Goal: Book appointment/travel/reservation: Register for event/course

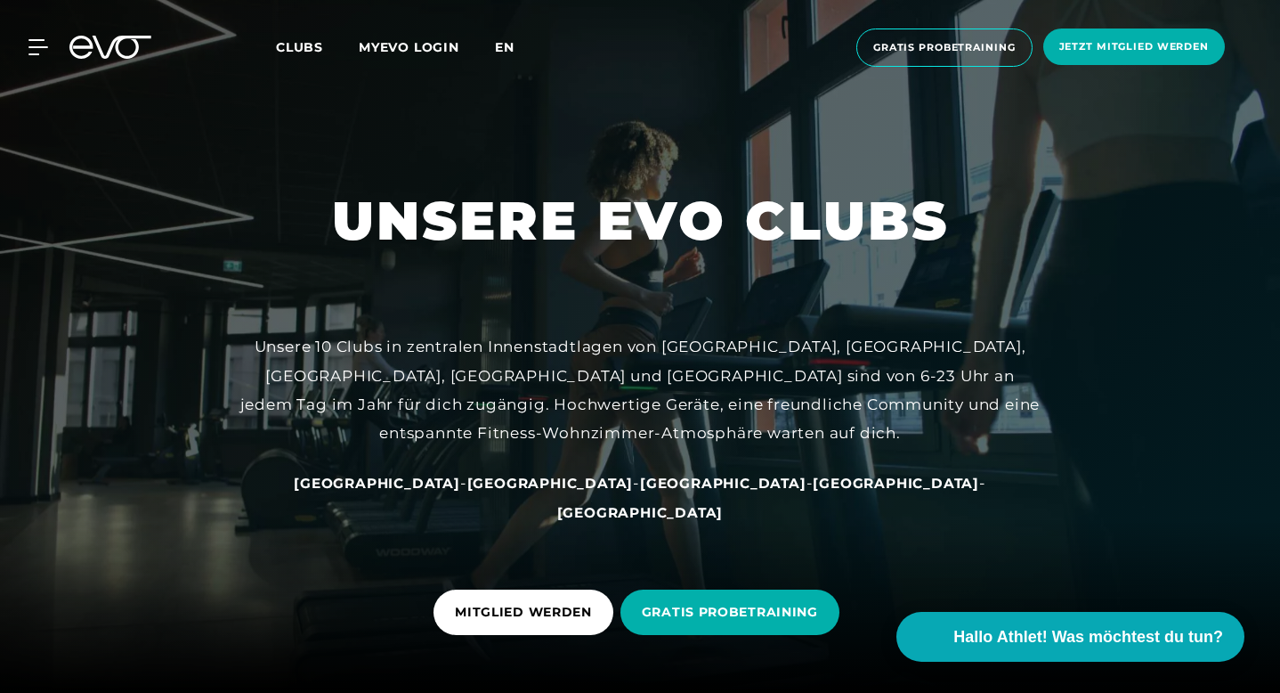
click at [509, 48] on span "en" at bounding box center [505, 47] width 20 height 16
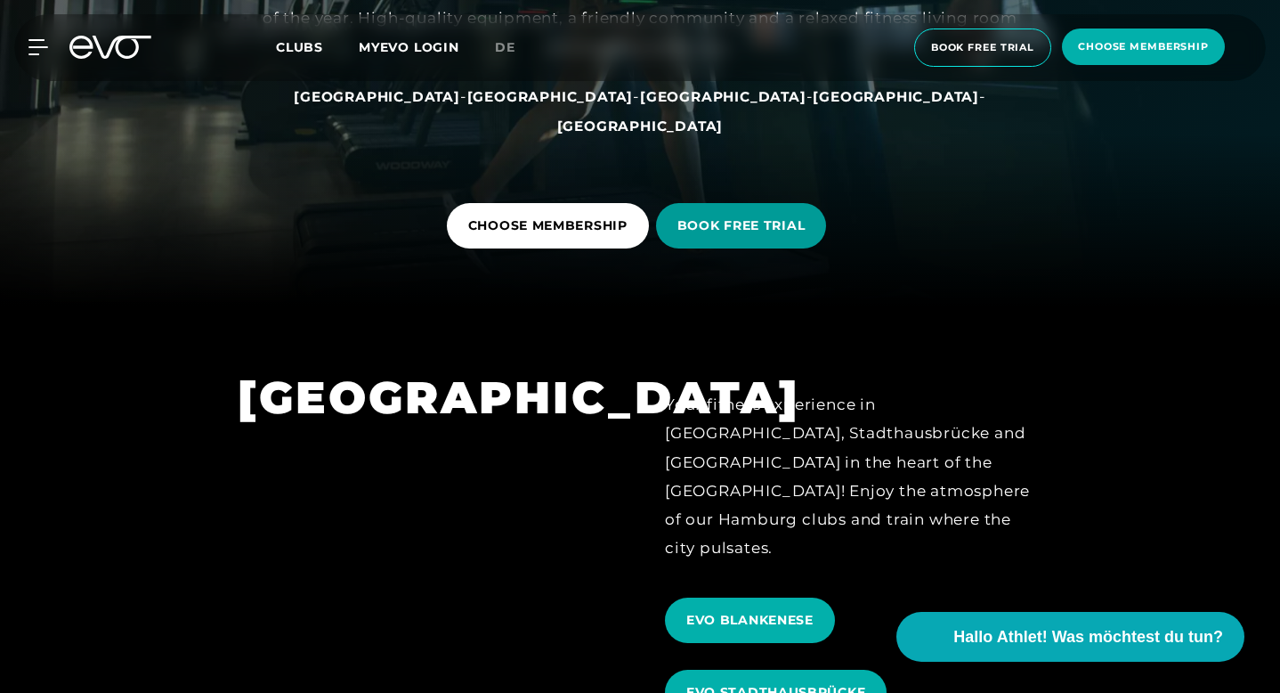
scroll to position [368, 0]
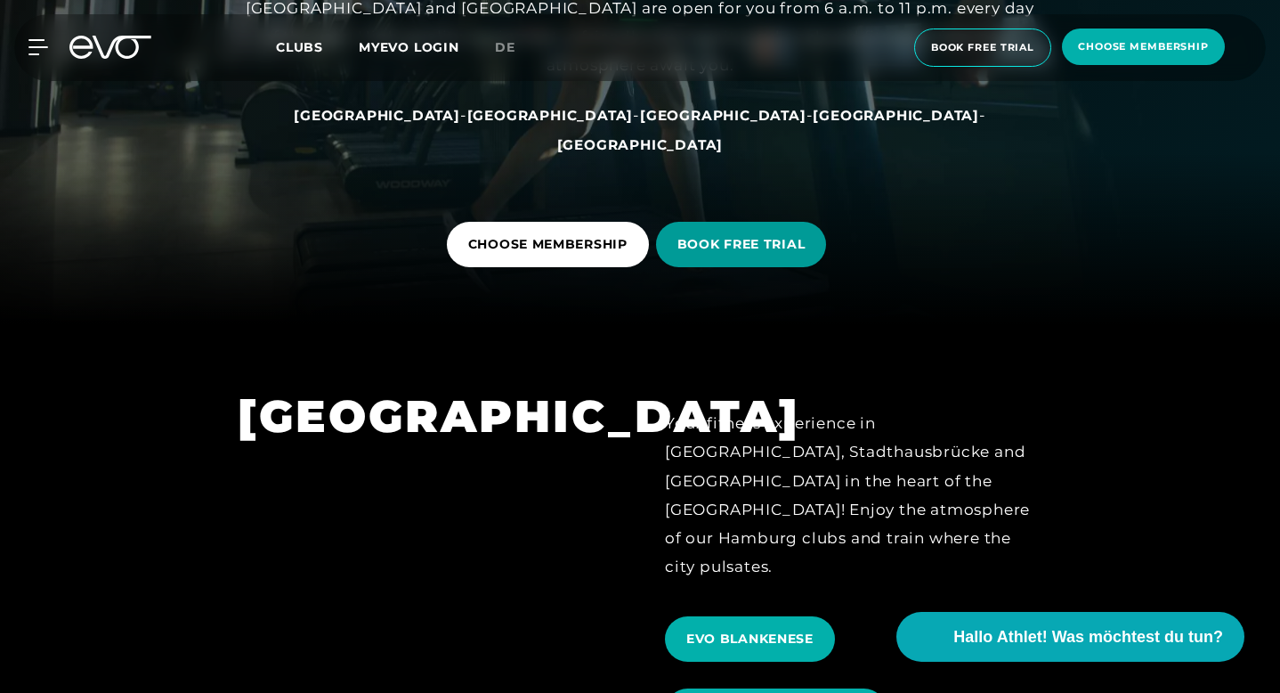
click at [758, 254] on span "BOOK FREE TRIAL" at bounding box center [741, 244] width 171 height 45
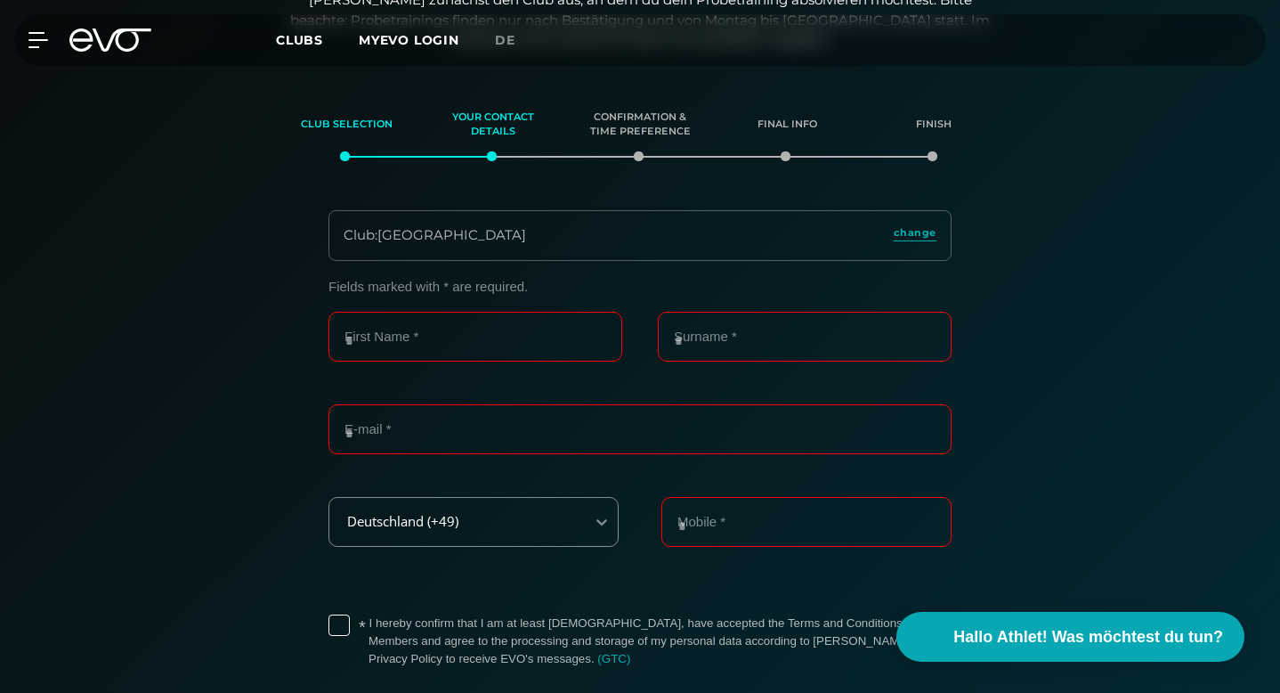
scroll to position [234, 0]
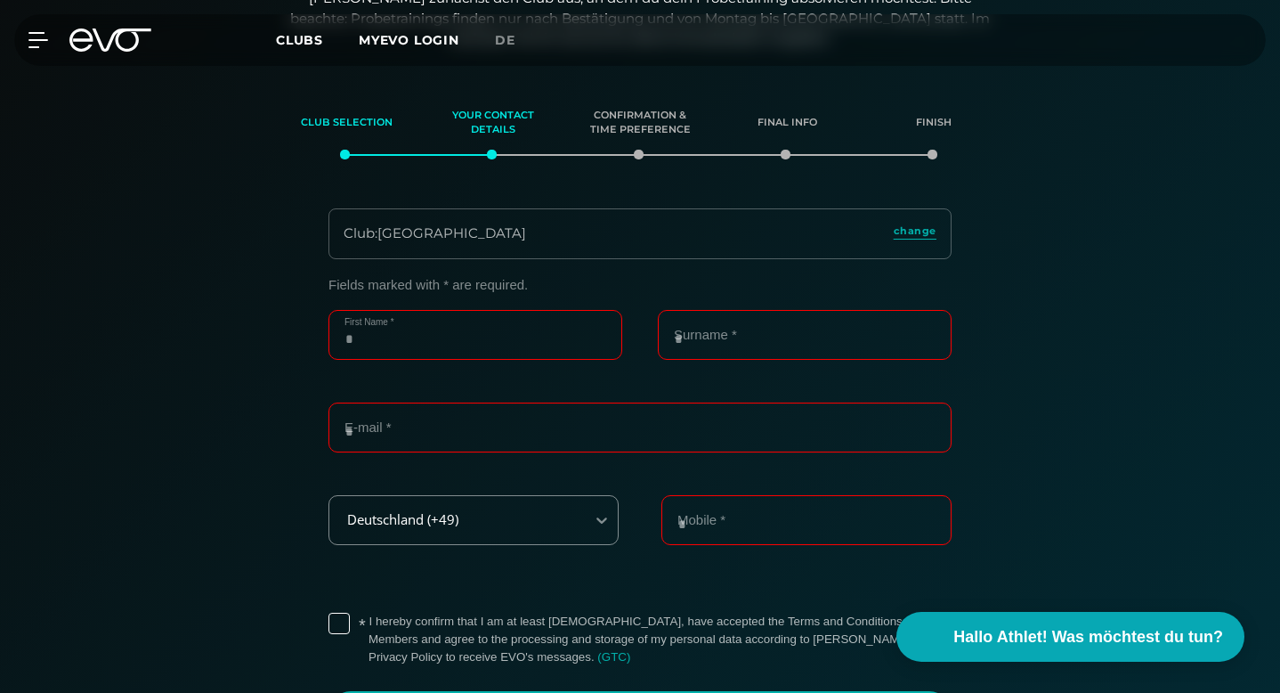
click at [430, 336] on input "First Name *" at bounding box center [475, 335] width 294 height 50
type input "*****"
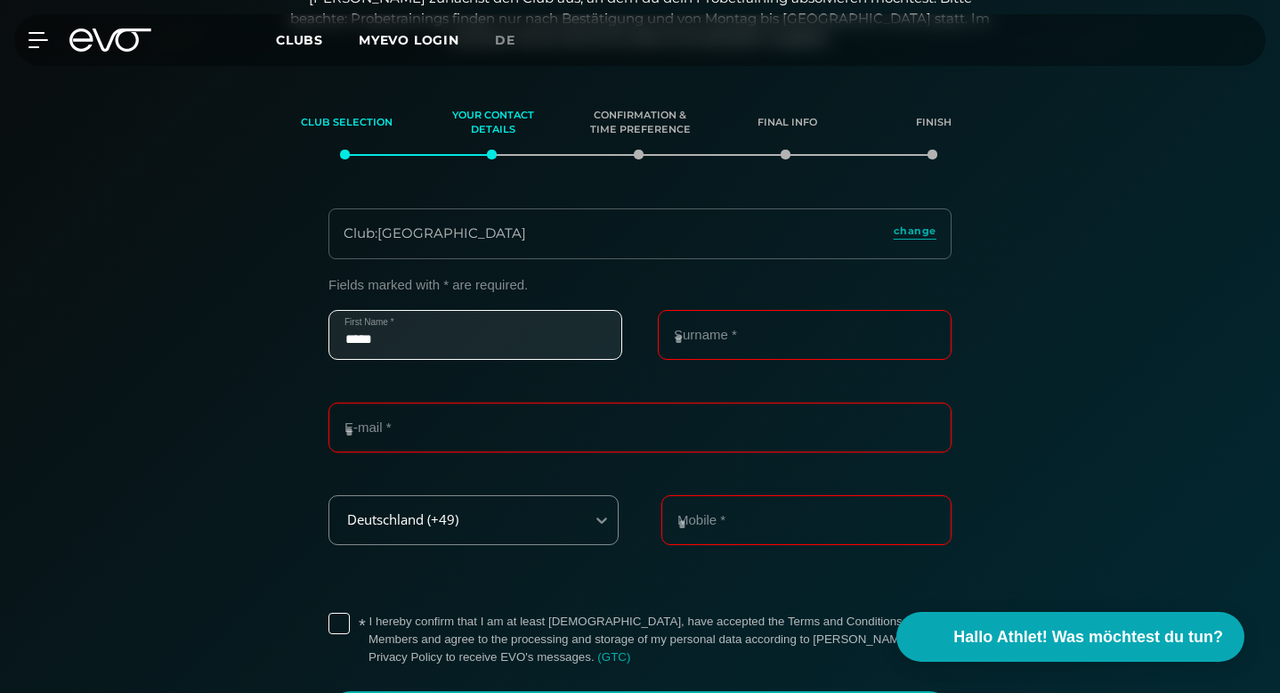
type input "*******"
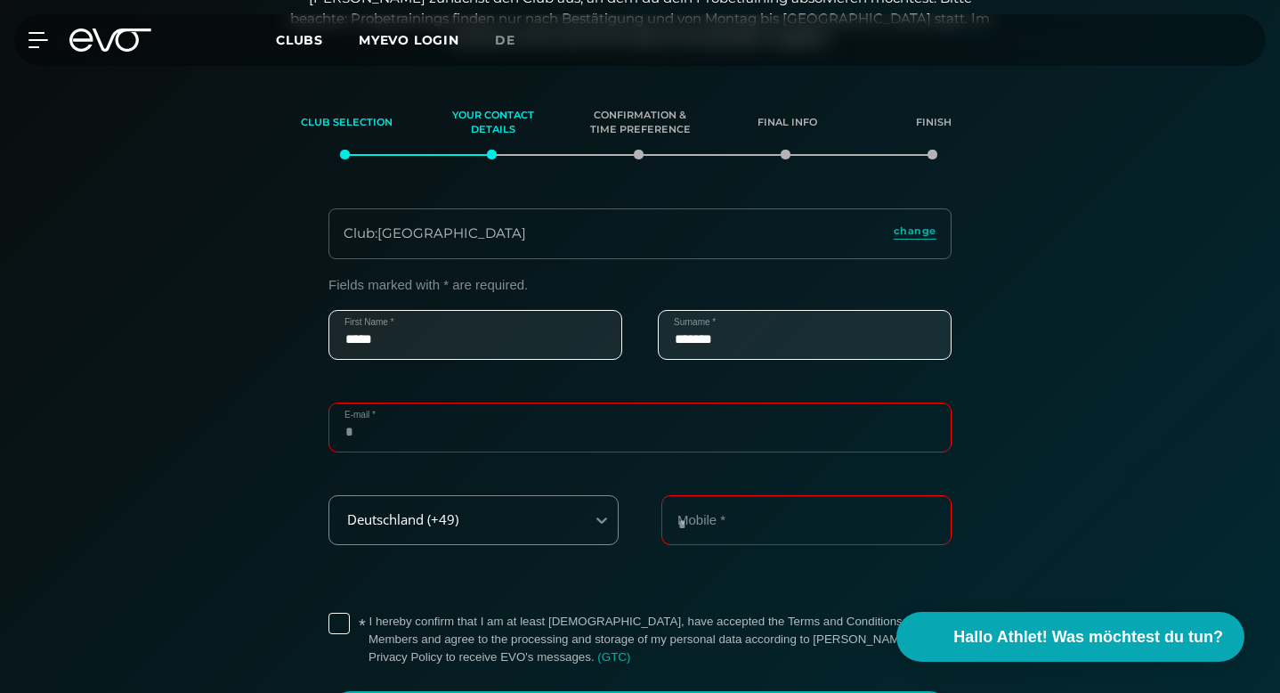
type input "**********"
type input "*********"
click at [633, 432] on input "**********" at bounding box center [639, 427] width 623 height 50
type input "**********"
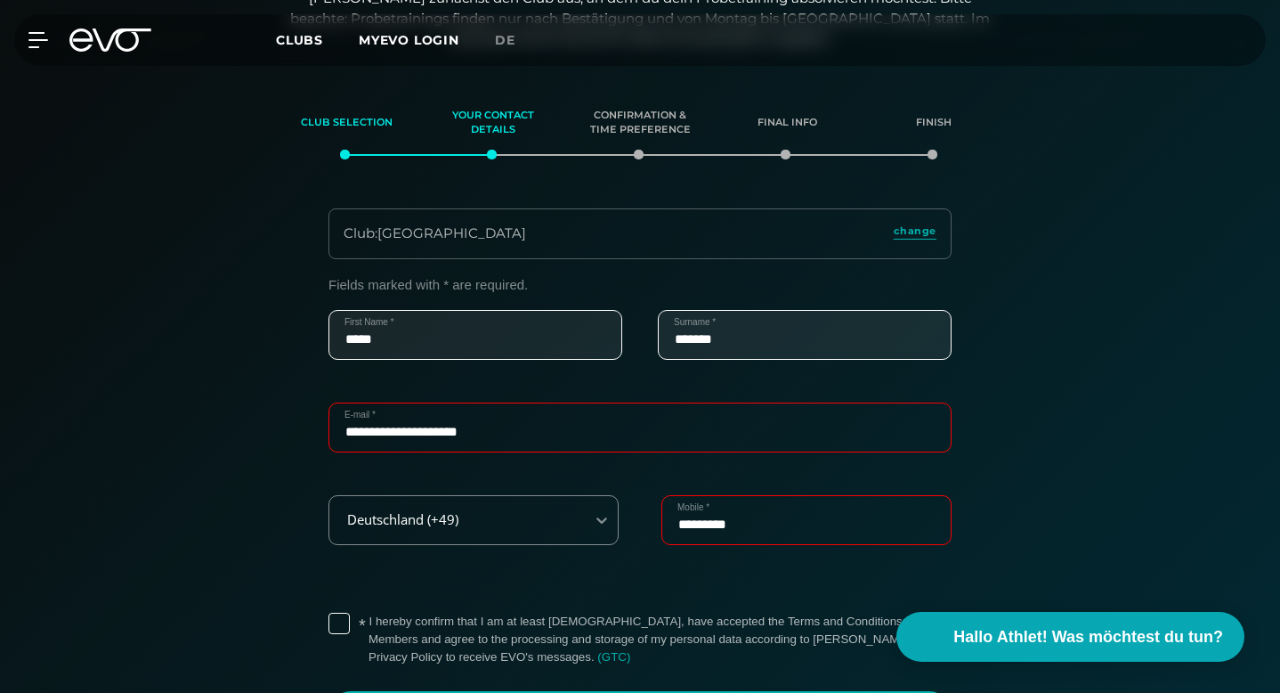
click at [722, 535] on input "*********" at bounding box center [806, 520] width 290 height 50
type input "**********"
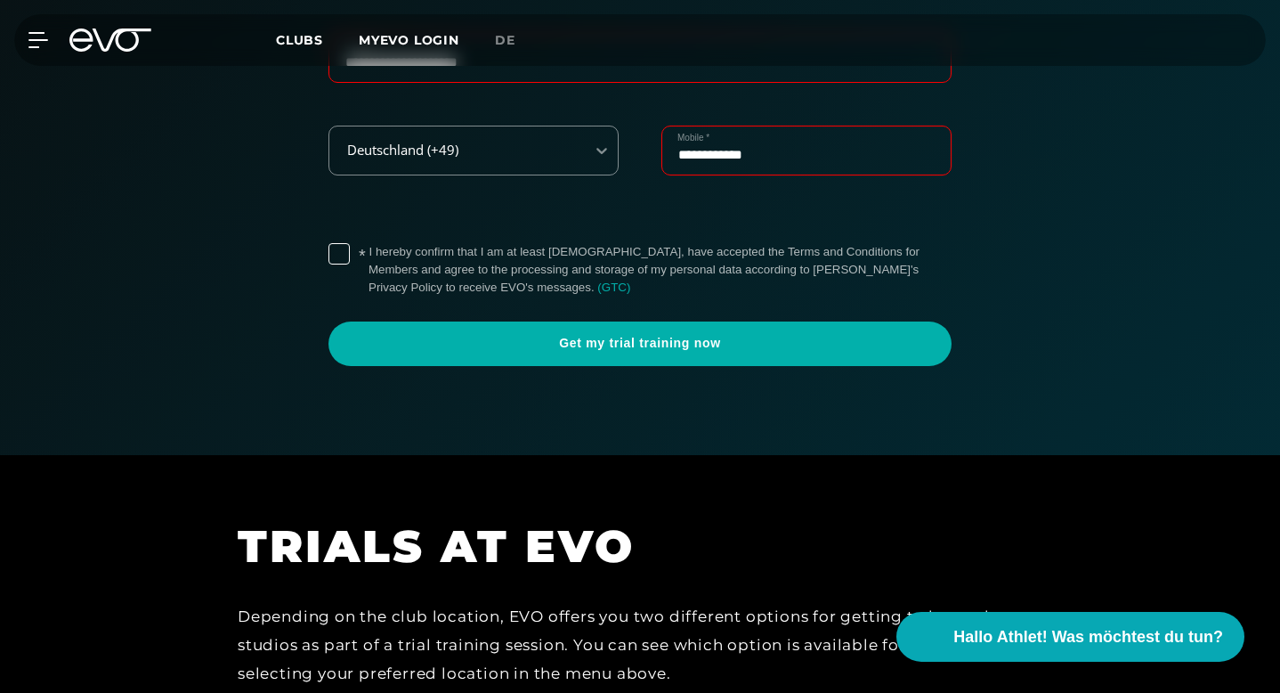
scroll to position [615, 0]
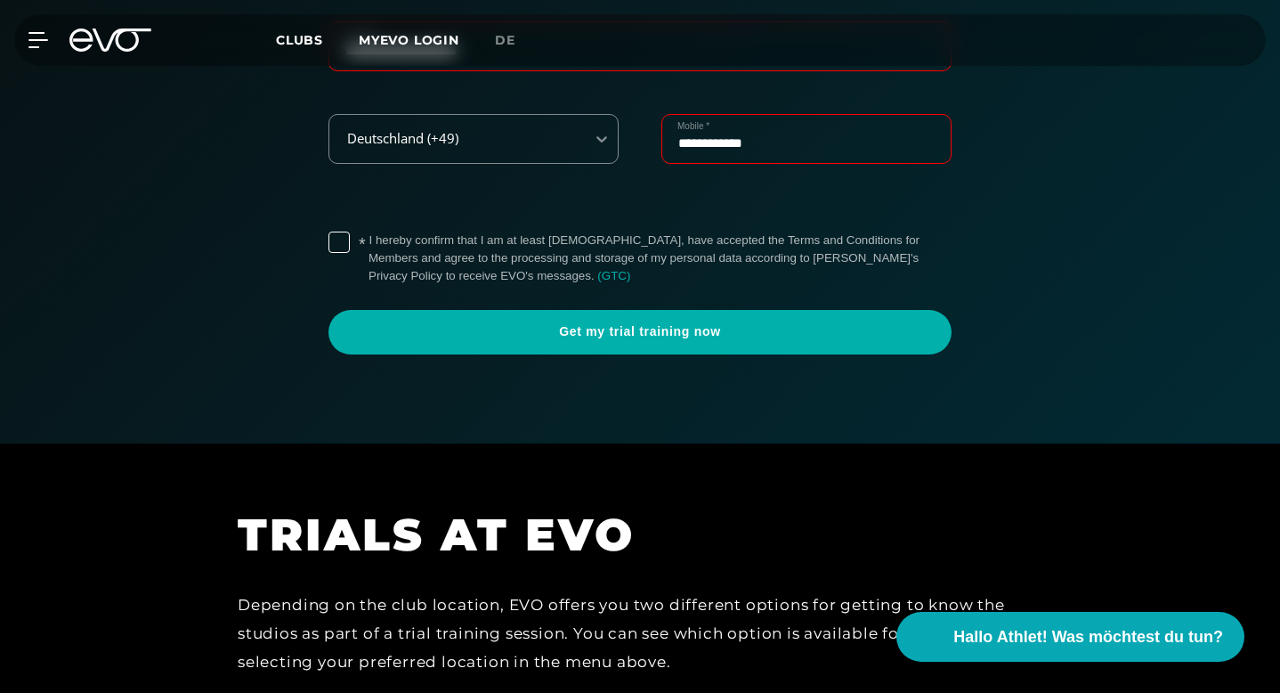
click at [369, 243] on label "* I hereby confirm that I am at least [DEMOGRAPHIC_DATA], have accepted the Ter…" at bounding box center [660, 257] width 583 height 53
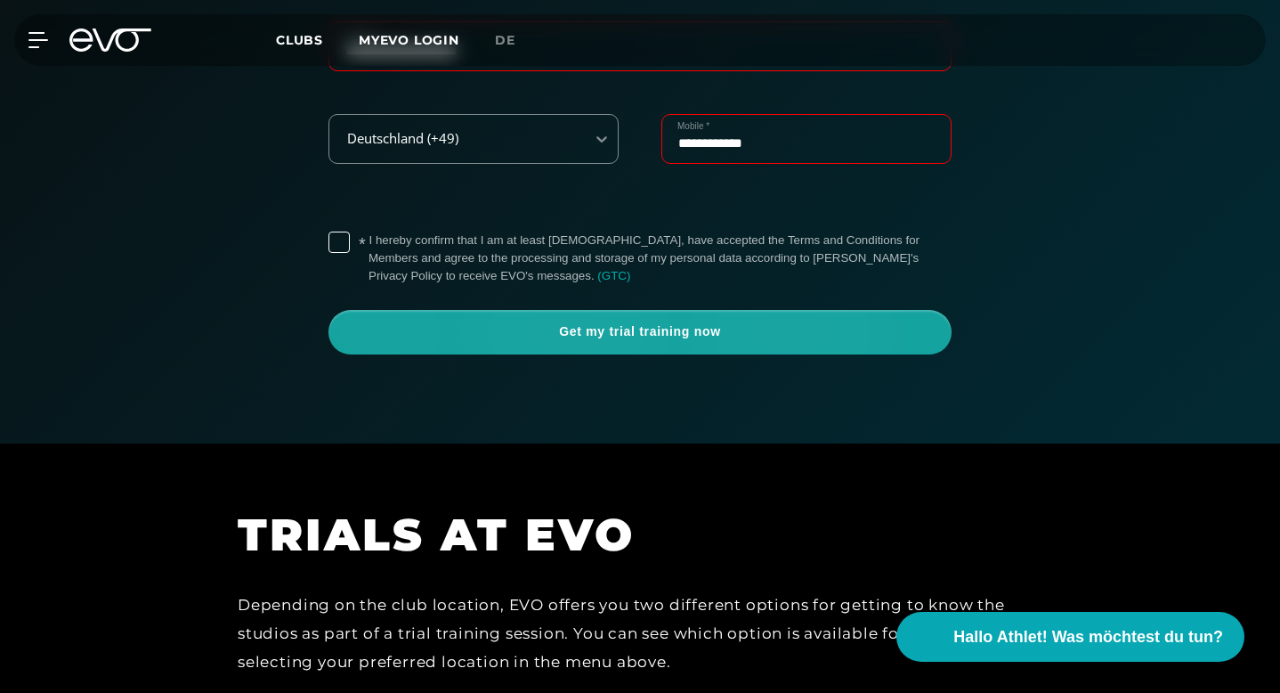
click at [594, 341] on span "Get my trial training now" at bounding box center [639, 332] width 623 height 45
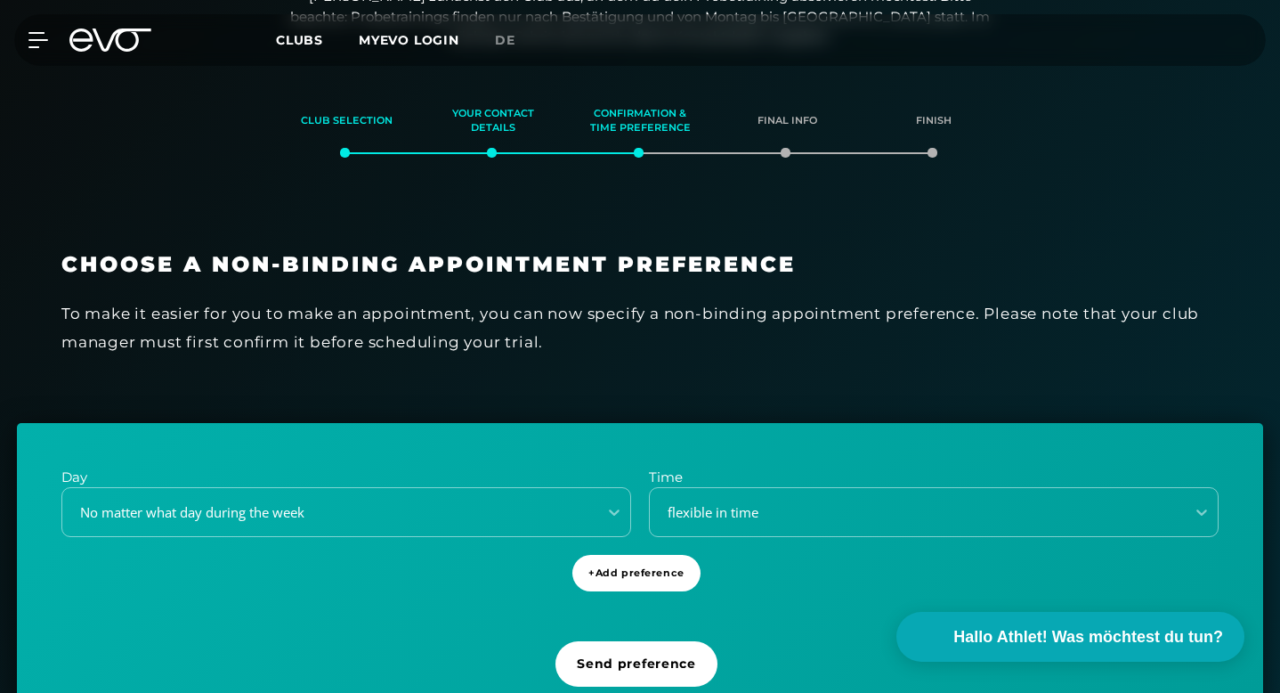
scroll to position [234, 0]
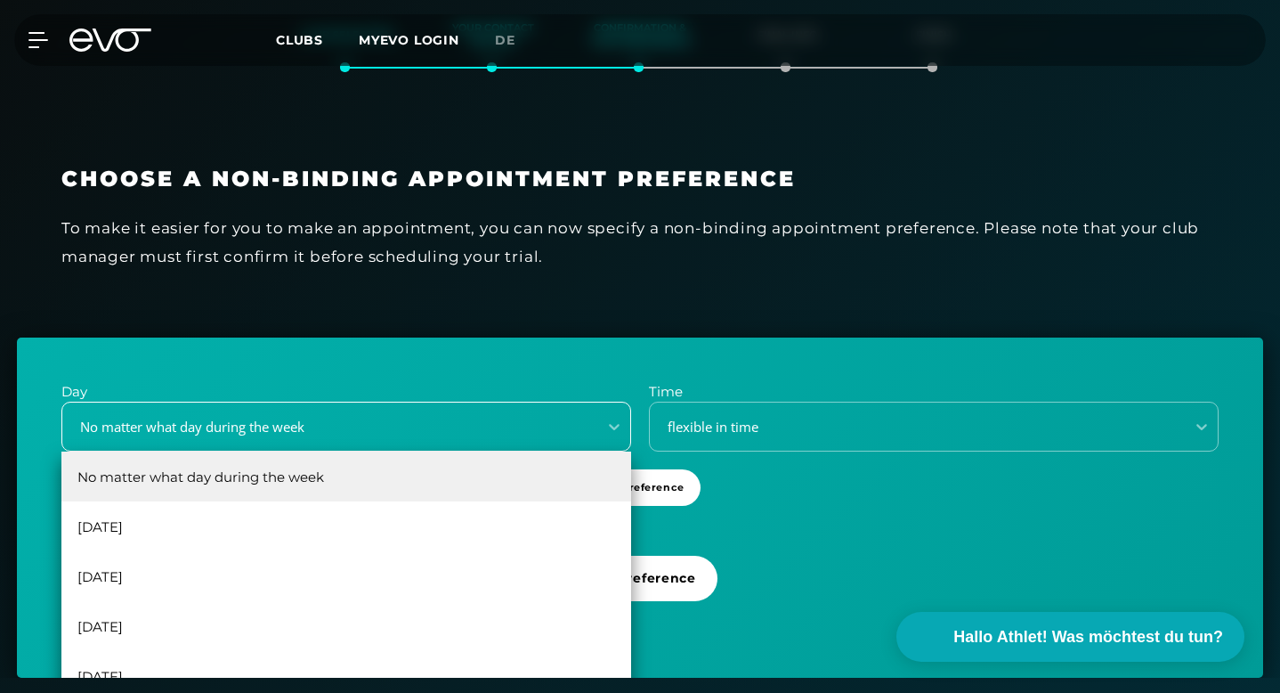
click at [211, 451] on div "No matter what day during the week, 1 of 6. 6 results available. Use Up and Dow…" at bounding box center [346, 426] width 570 height 50
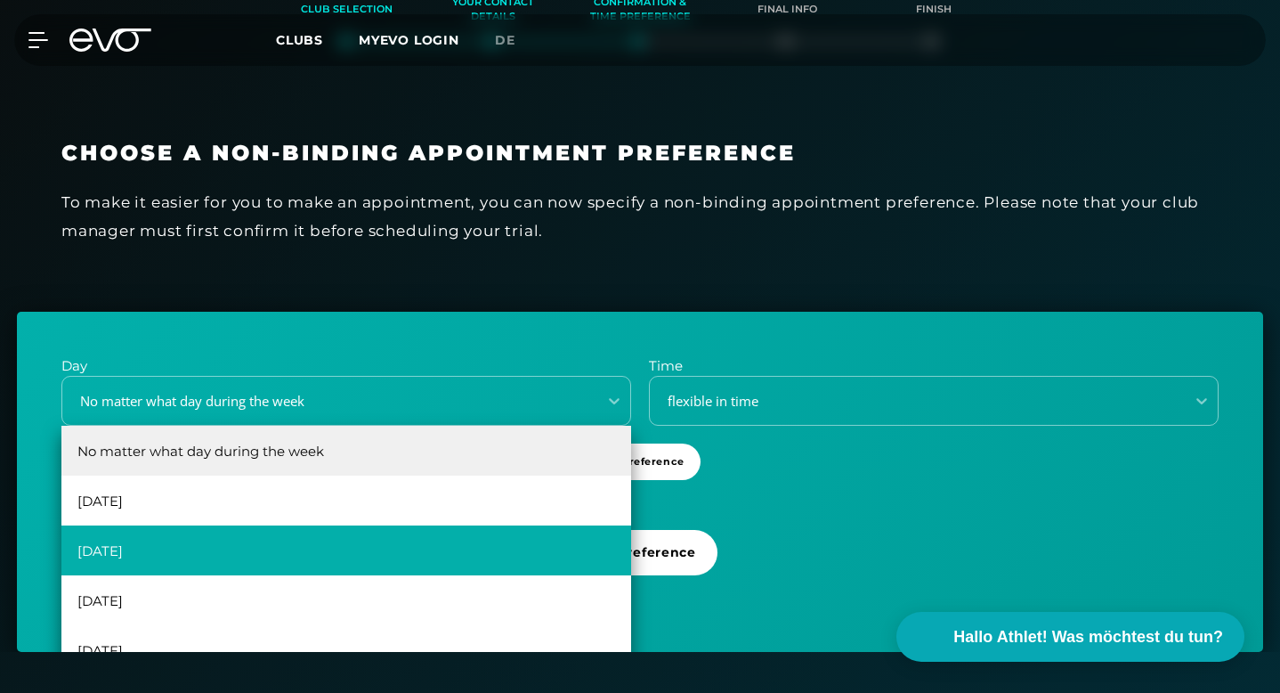
scroll to position [32, 0]
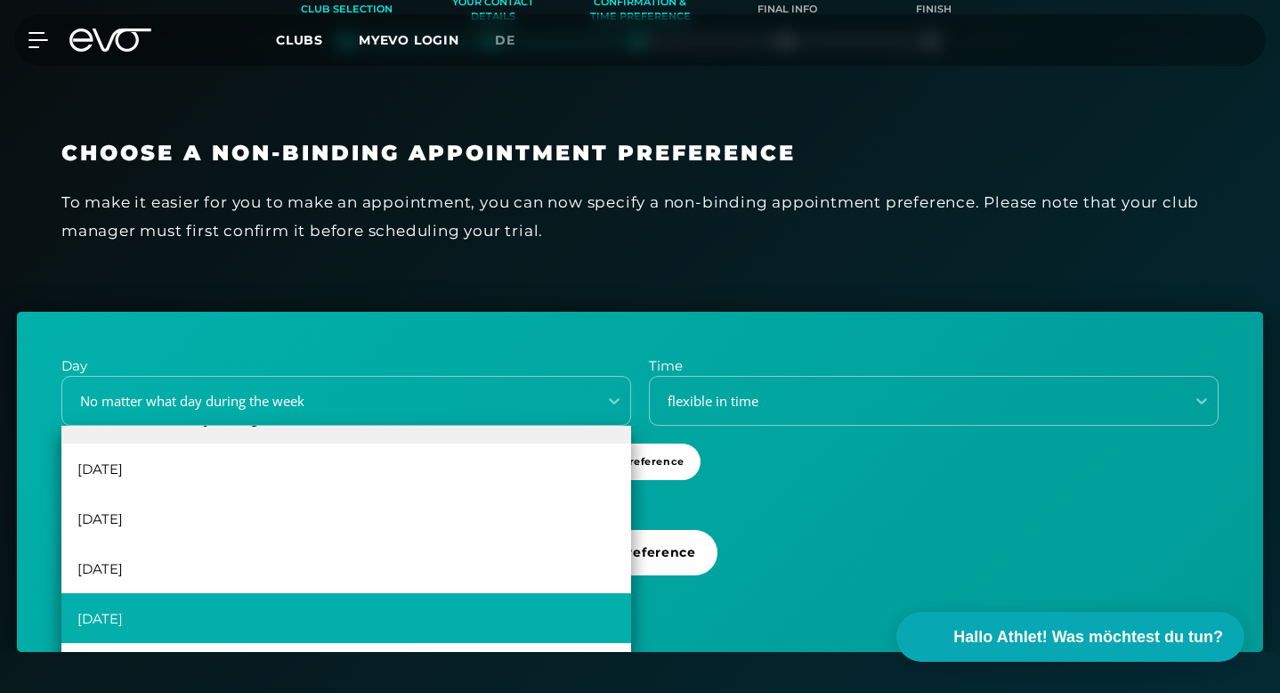
click at [153, 617] on div "[DATE]" at bounding box center [346, 618] width 570 height 50
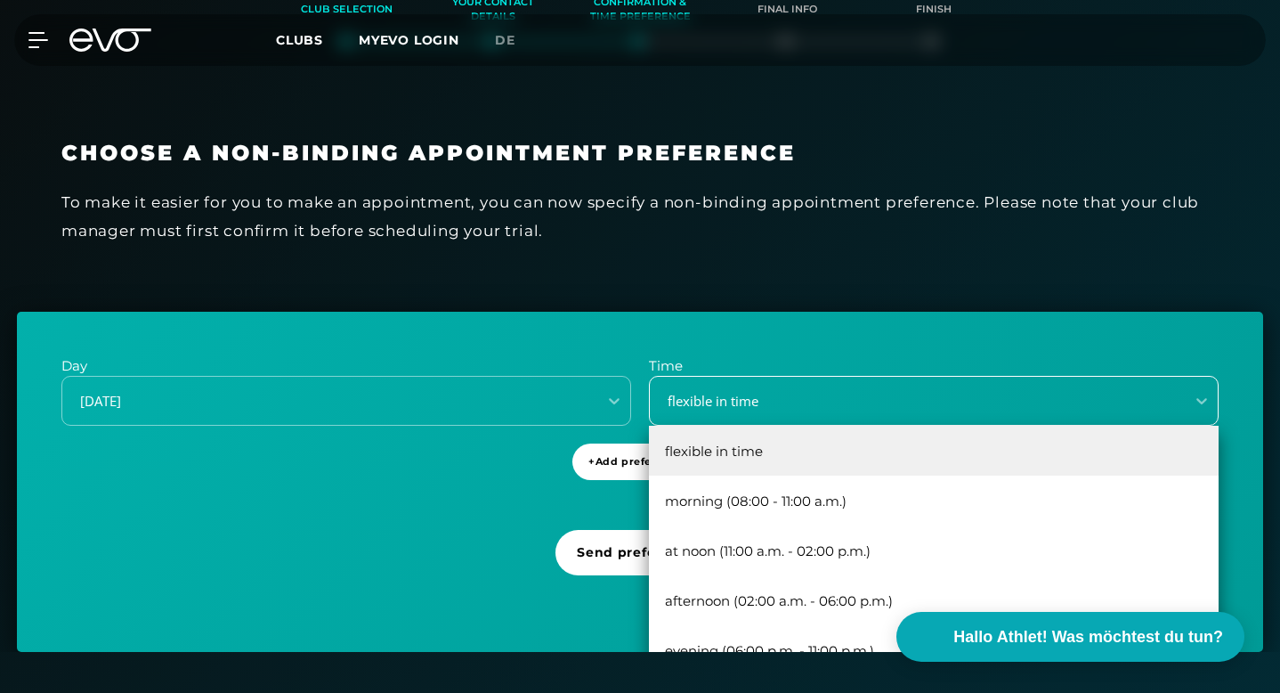
click at [721, 398] on div "flexible in time" at bounding box center [912, 401] width 521 height 20
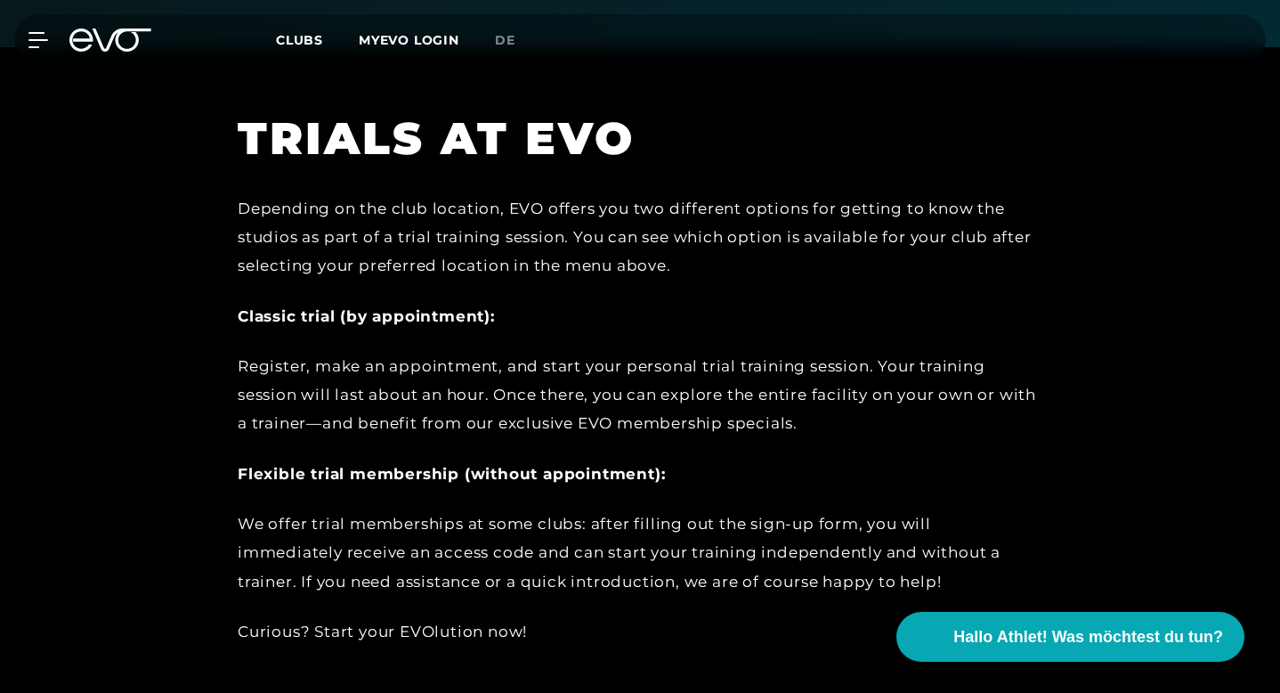
scroll to position [607, 0]
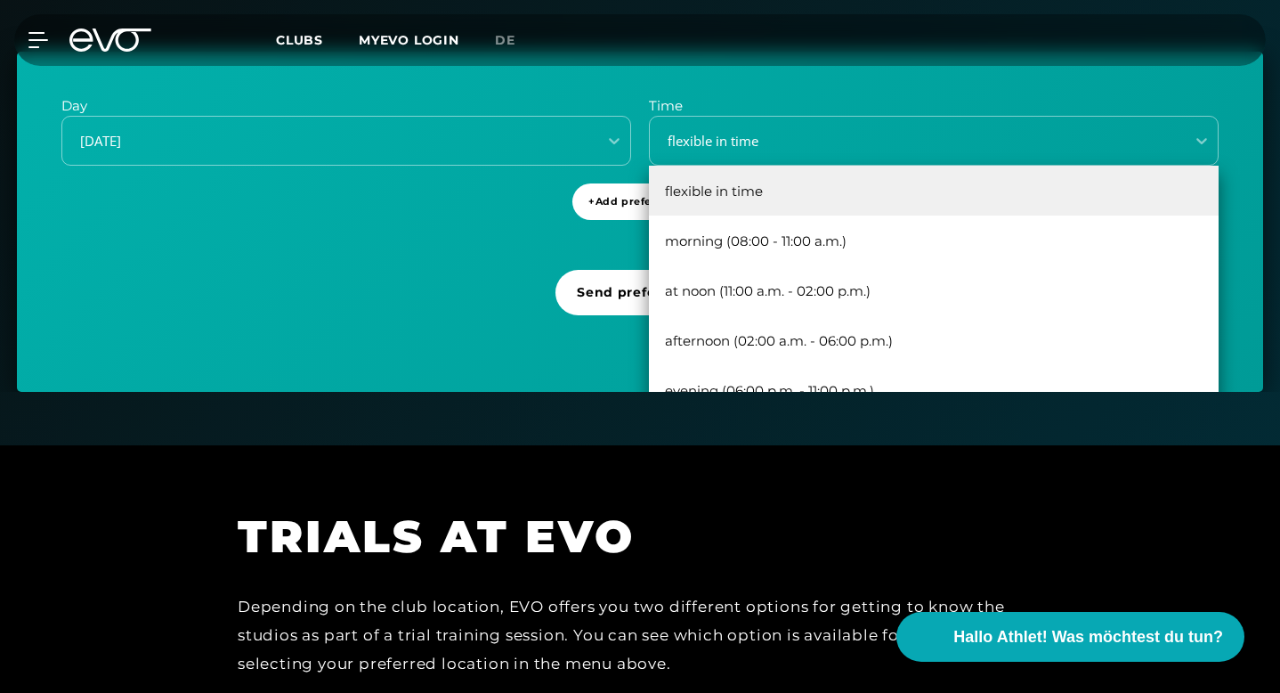
click at [476, 227] on div "Day Thursday Time at noon (11:00 a.m. - 02:00 p.m.), 3 of 5. 5 results availabl…" at bounding box center [640, 222] width 1246 height 340
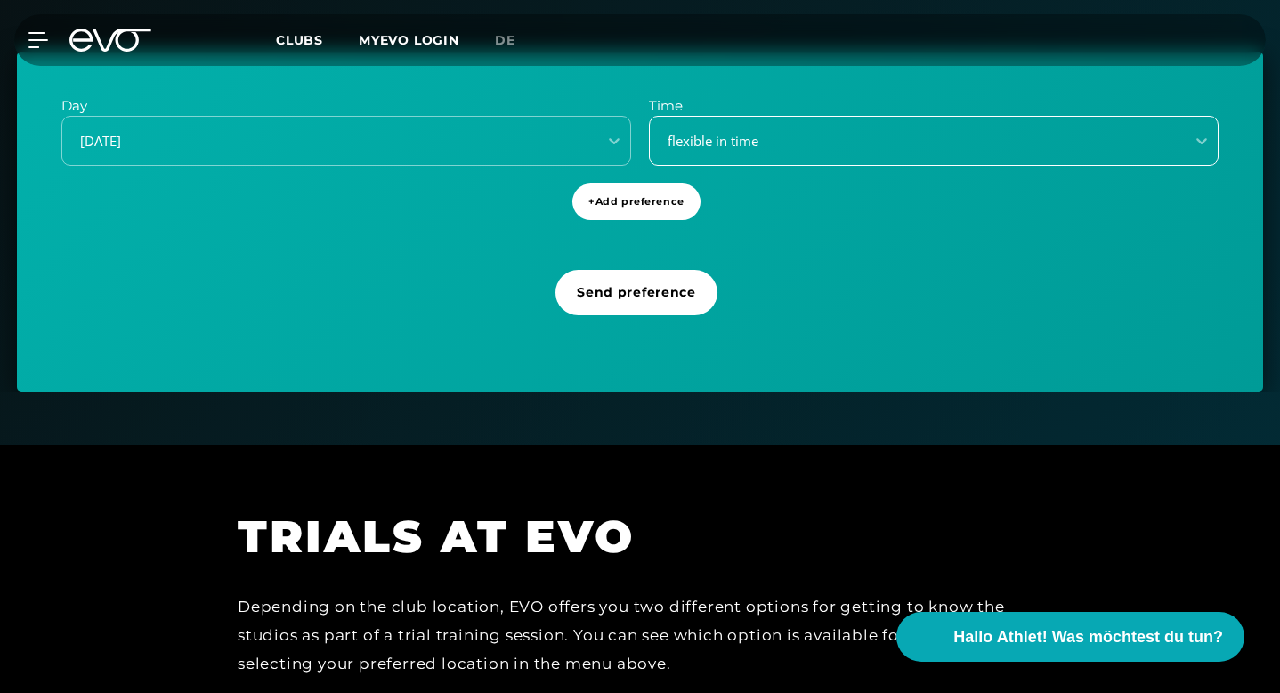
click at [847, 134] on div "flexible in time" at bounding box center [912, 141] width 521 height 20
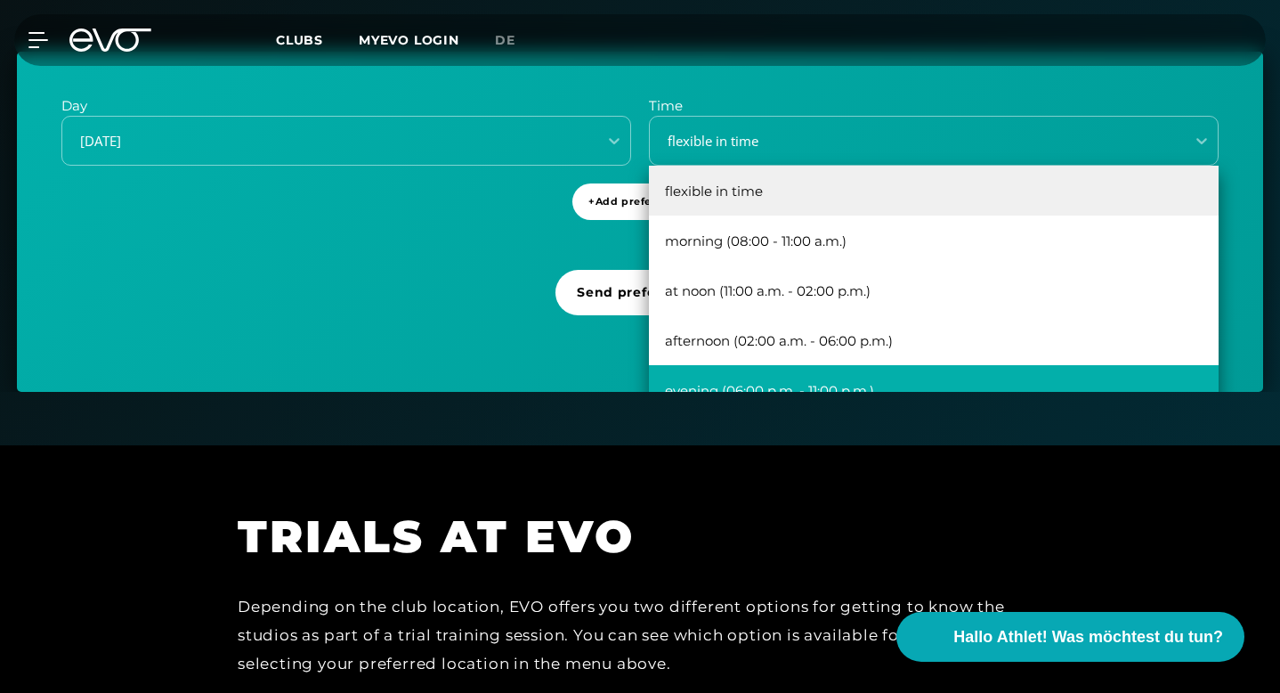
click at [802, 371] on div "evening (06:00 p.m. - 11:00 p.m.)" at bounding box center [934, 390] width 570 height 50
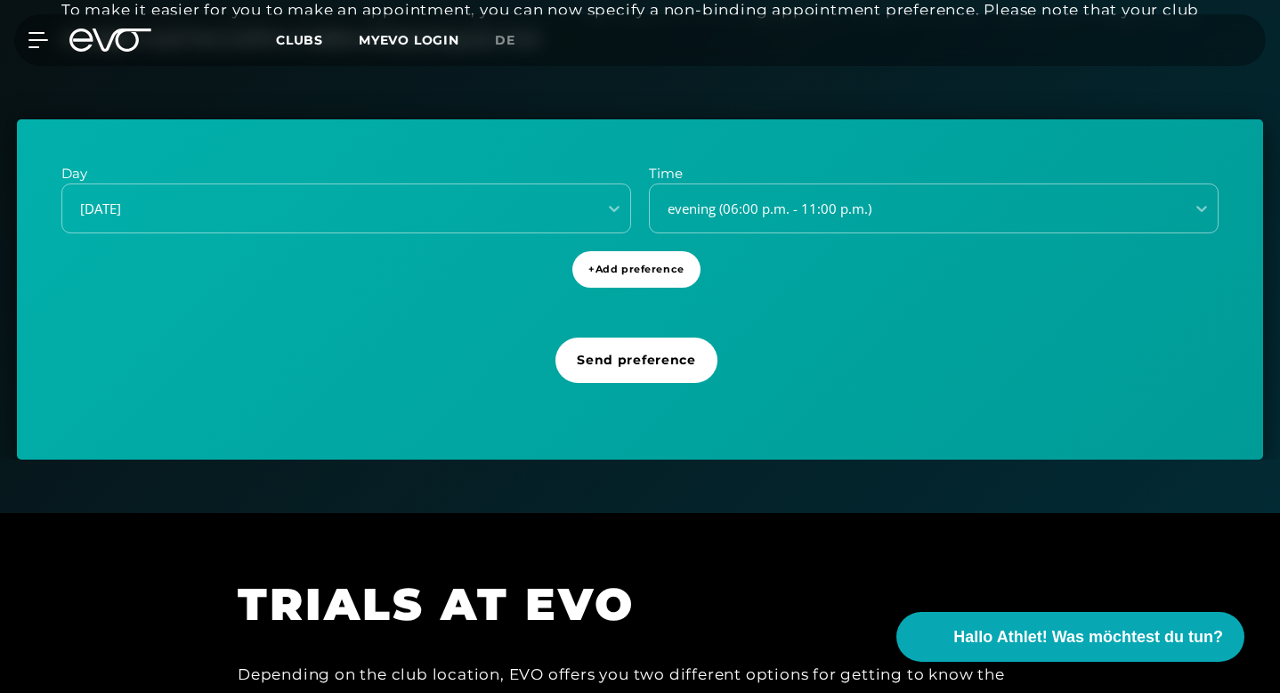
scroll to position [435, 0]
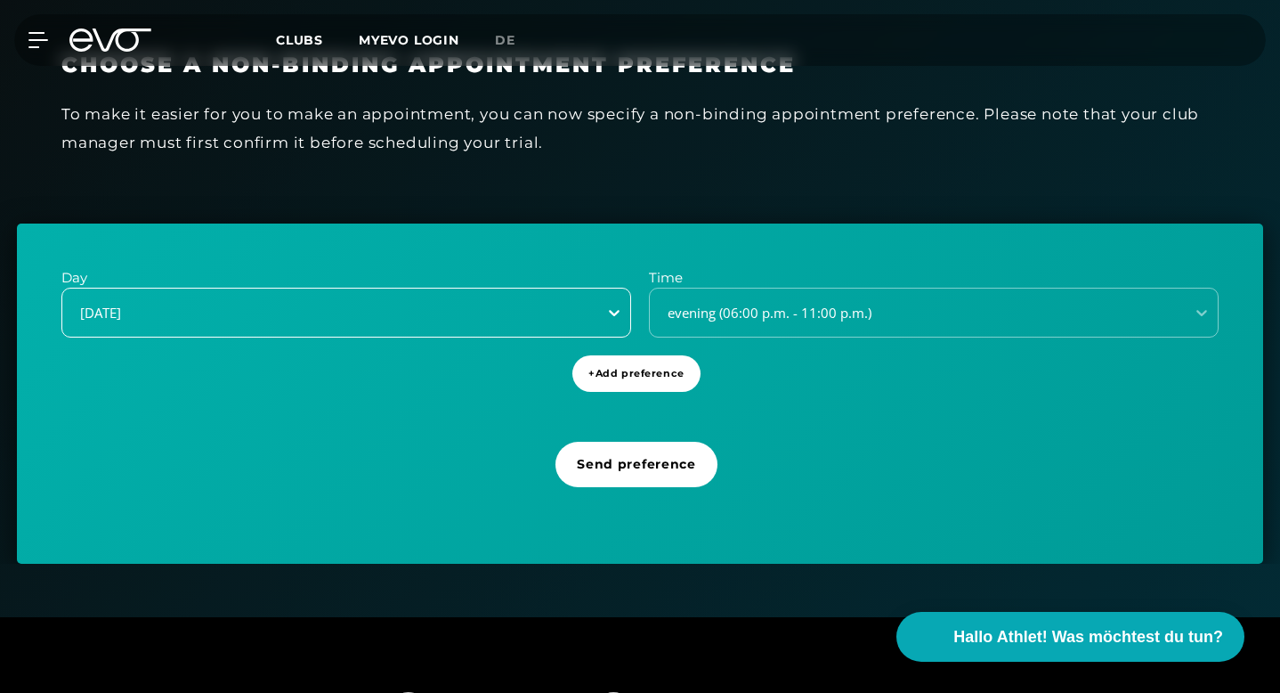
click at [604, 304] on div at bounding box center [614, 312] width 32 height 32
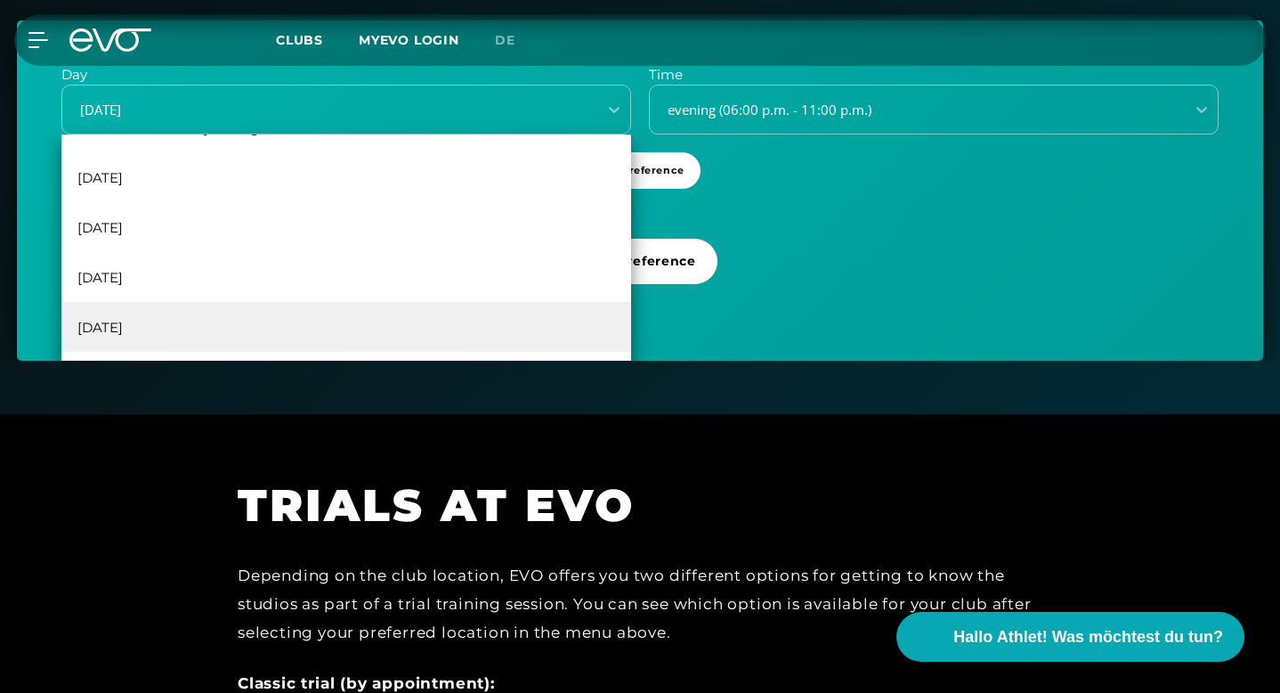
scroll to position [0, 0]
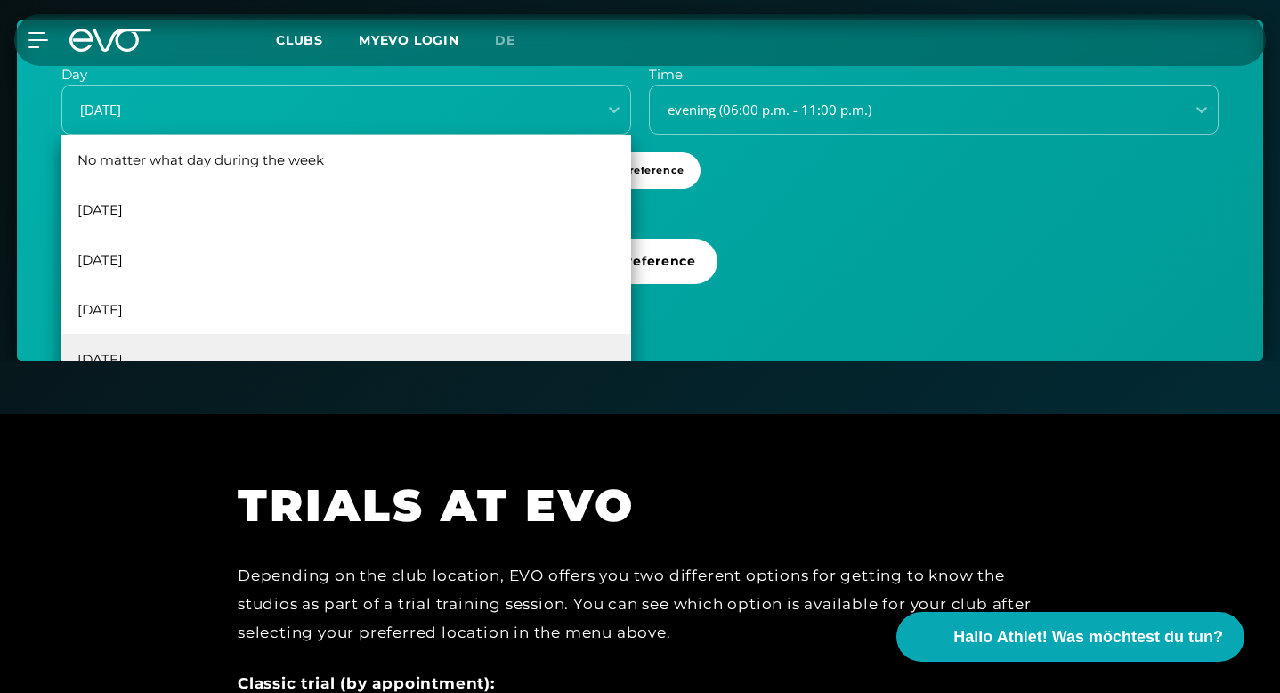
click at [126, 355] on div "[DATE]" at bounding box center [346, 359] width 570 height 50
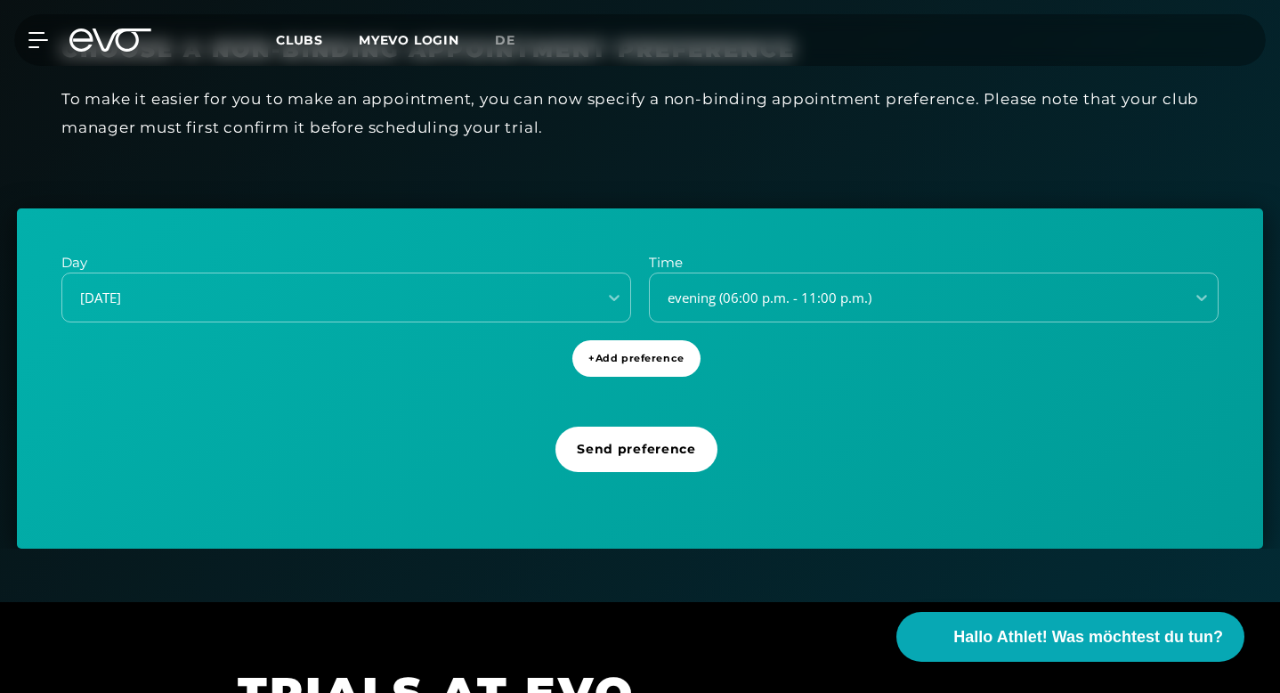
scroll to position [356, 0]
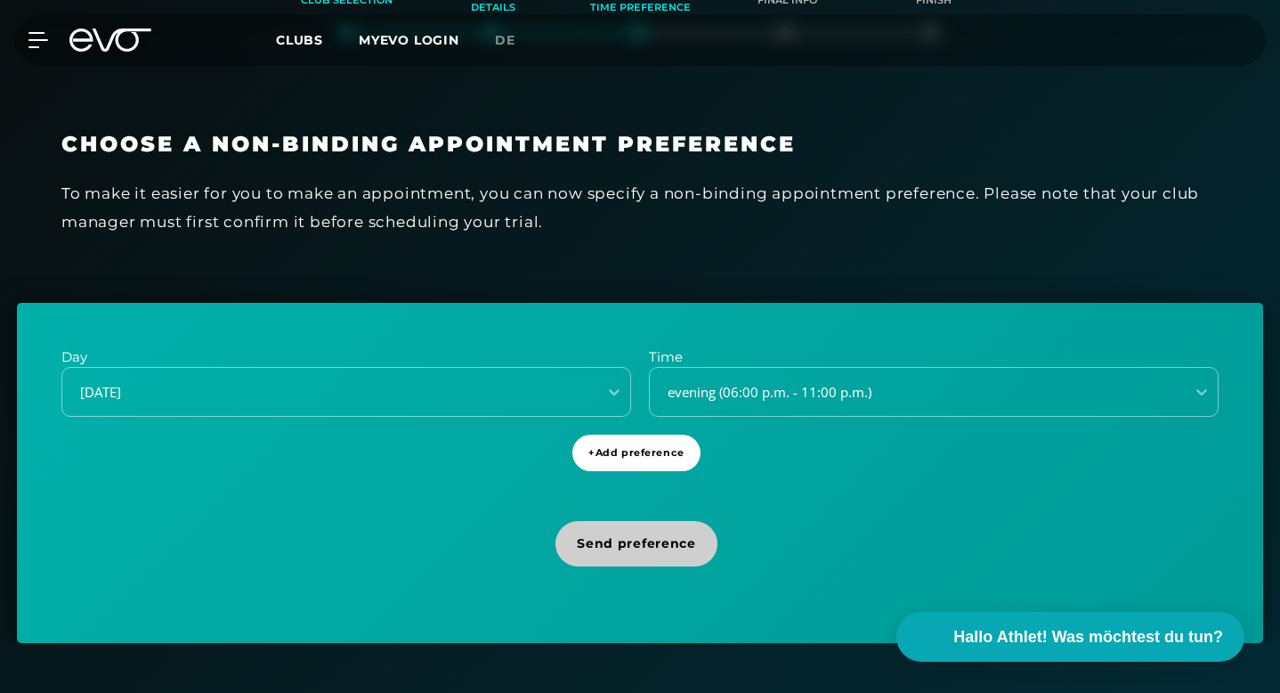
click at [602, 532] on span "Send preference" at bounding box center [636, 543] width 162 height 45
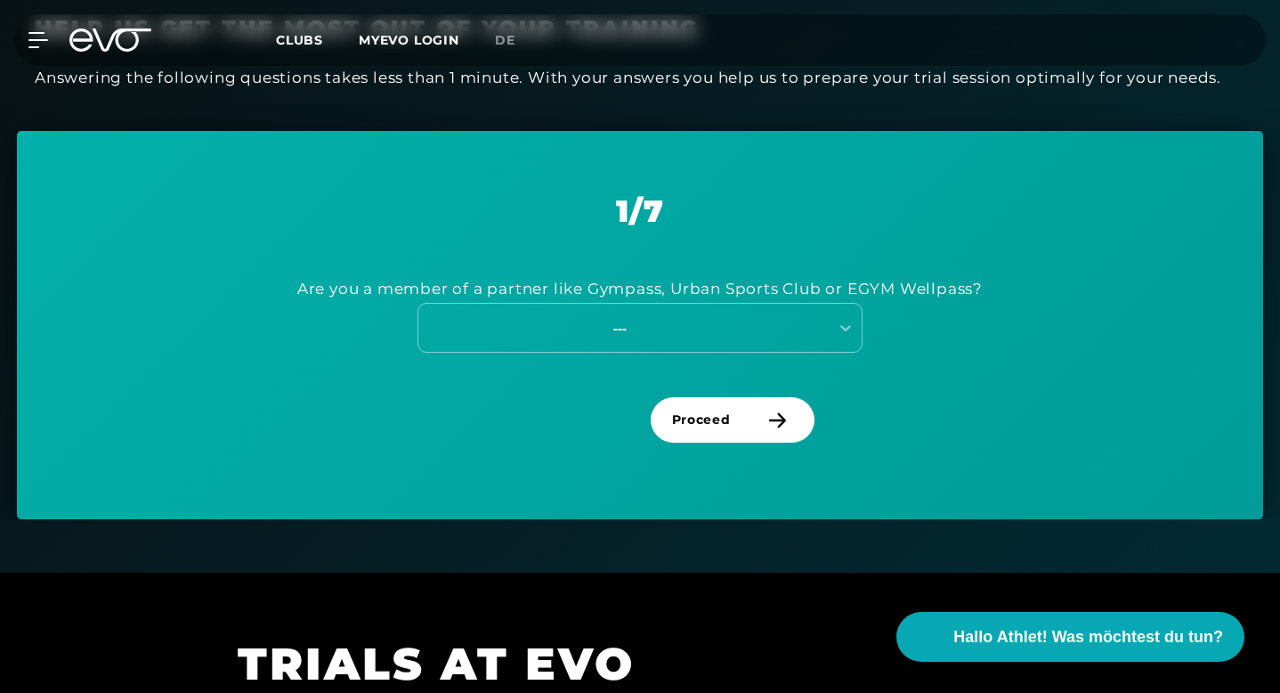
scroll to position [653, 0]
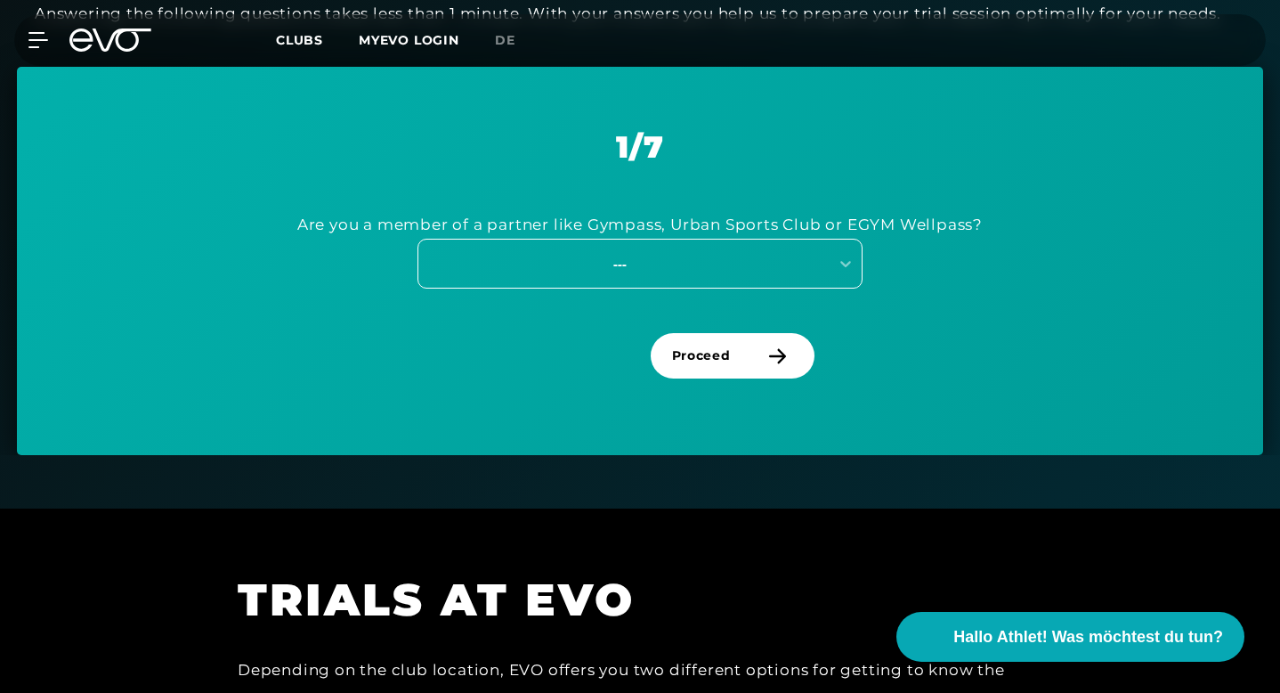
click at [598, 254] on div "---" at bounding box center [620, 264] width 400 height 20
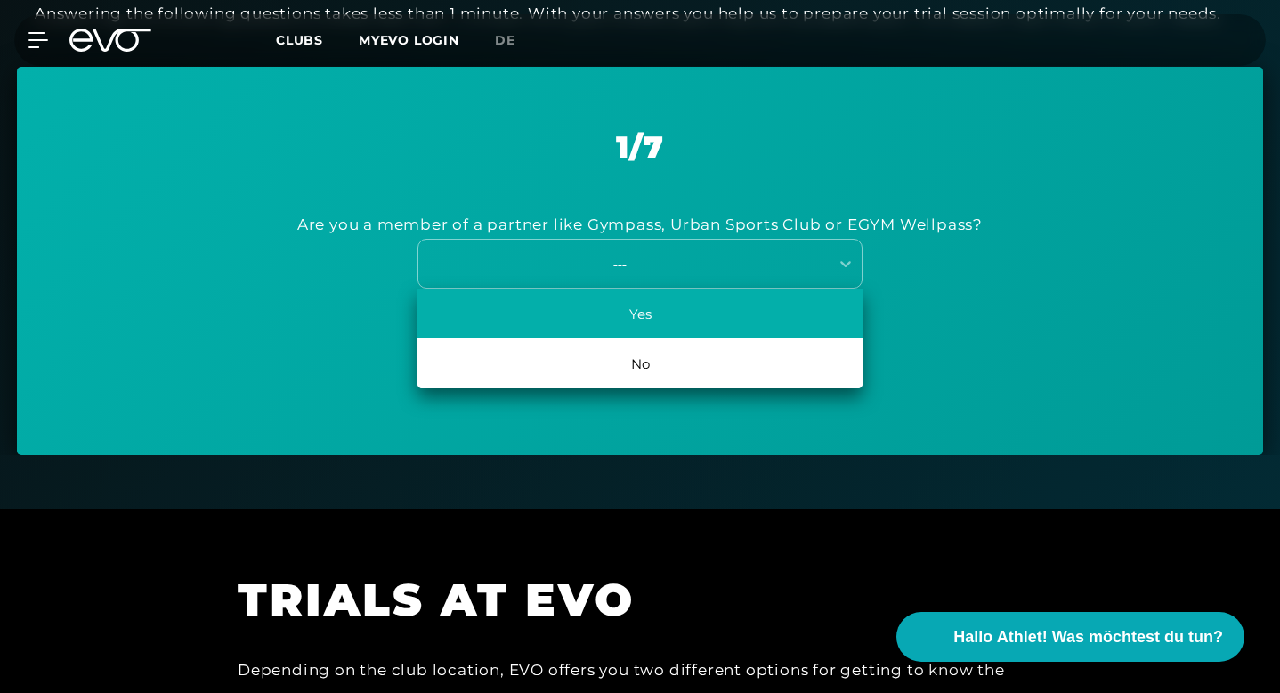
click at [595, 305] on div "Yes" at bounding box center [639, 313] width 445 height 50
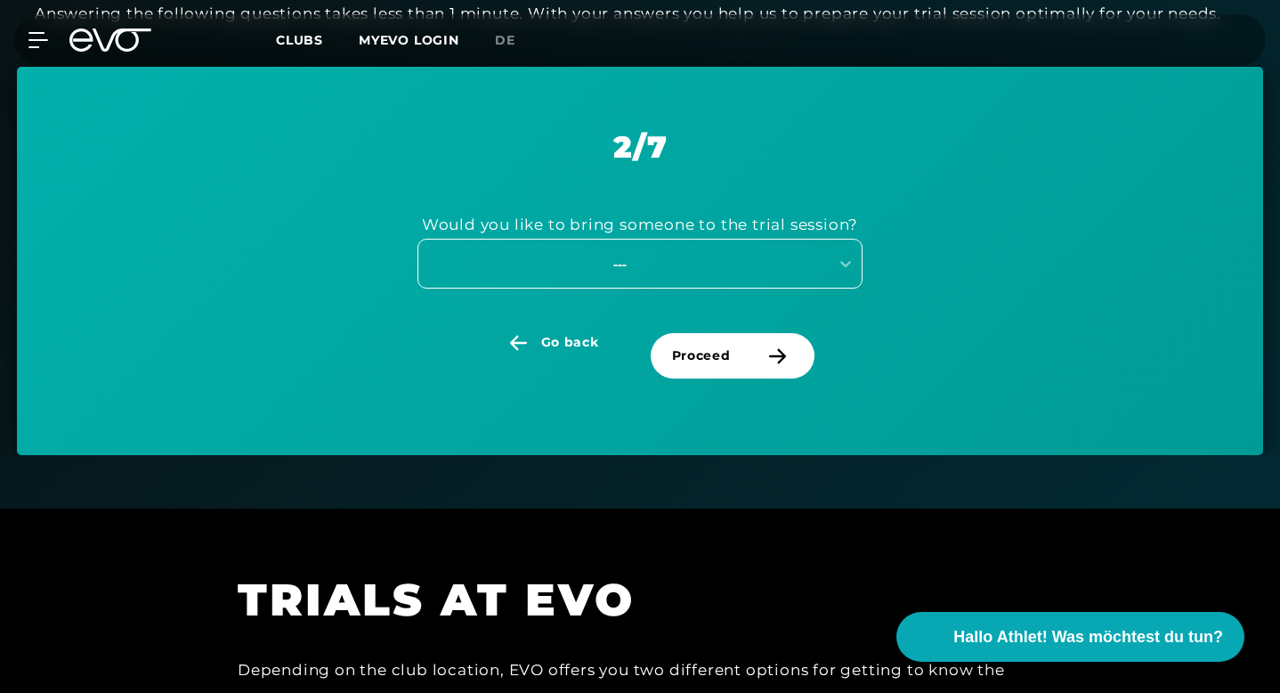
click at [595, 263] on div "---" at bounding box center [620, 264] width 400 height 20
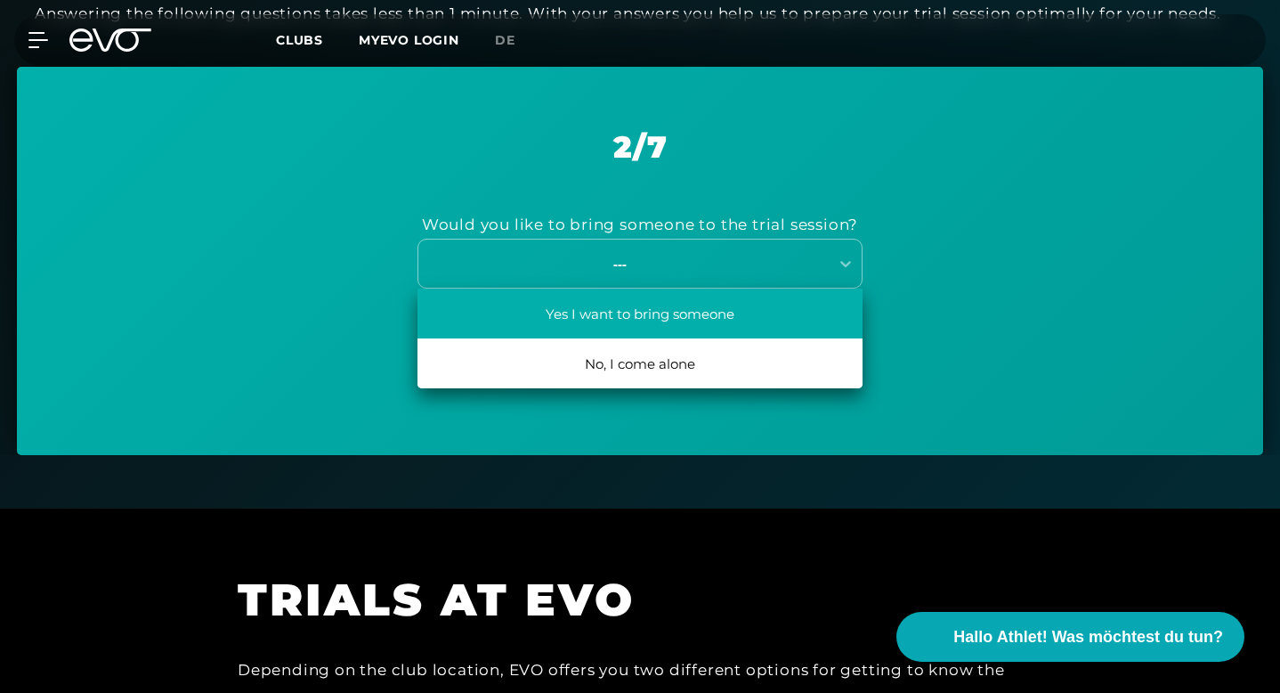
click at [614, 320] on div "Yes I want to bring someone" at bounding box center [639, 313] width 445 height 50
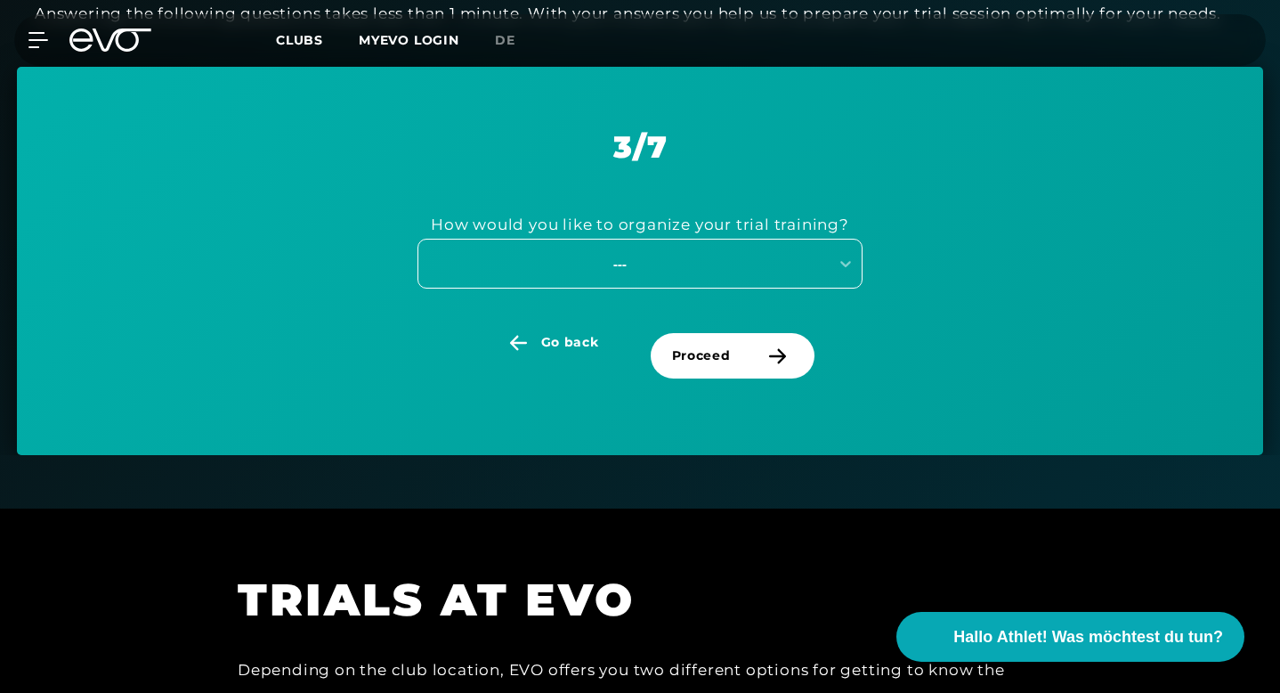
click at [606, 258] on div "---" at bounding box center [620, 264] width 400 height 20
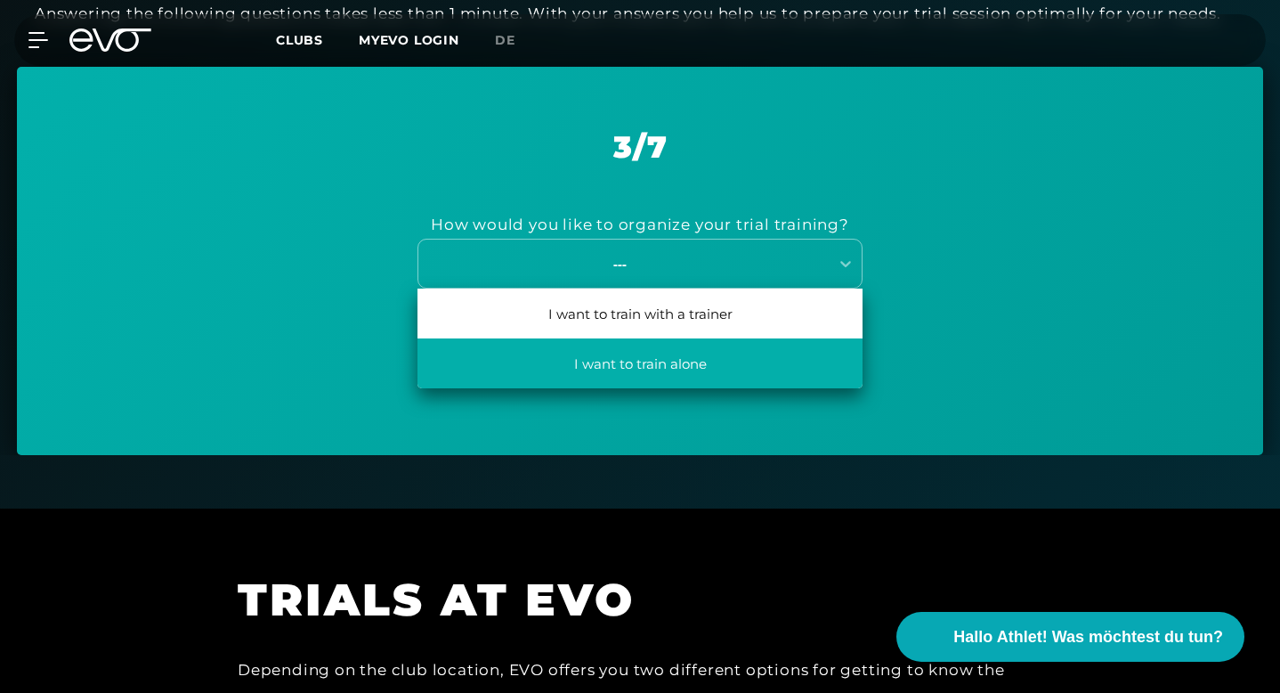
click at [598, 349] on div "I want to train alone" at bounding box center [639, 363] width 445 height 50
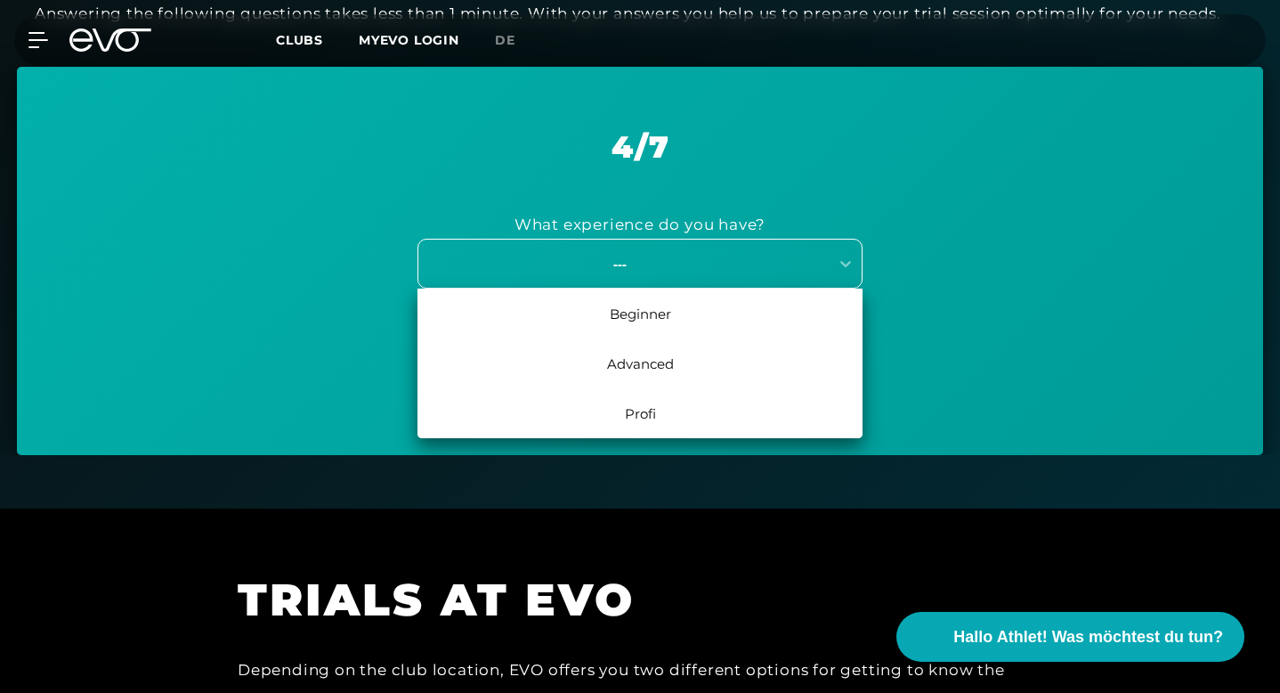
click at [635, 247] on div "---" at bounding box center [639, 264] width 445 height 50
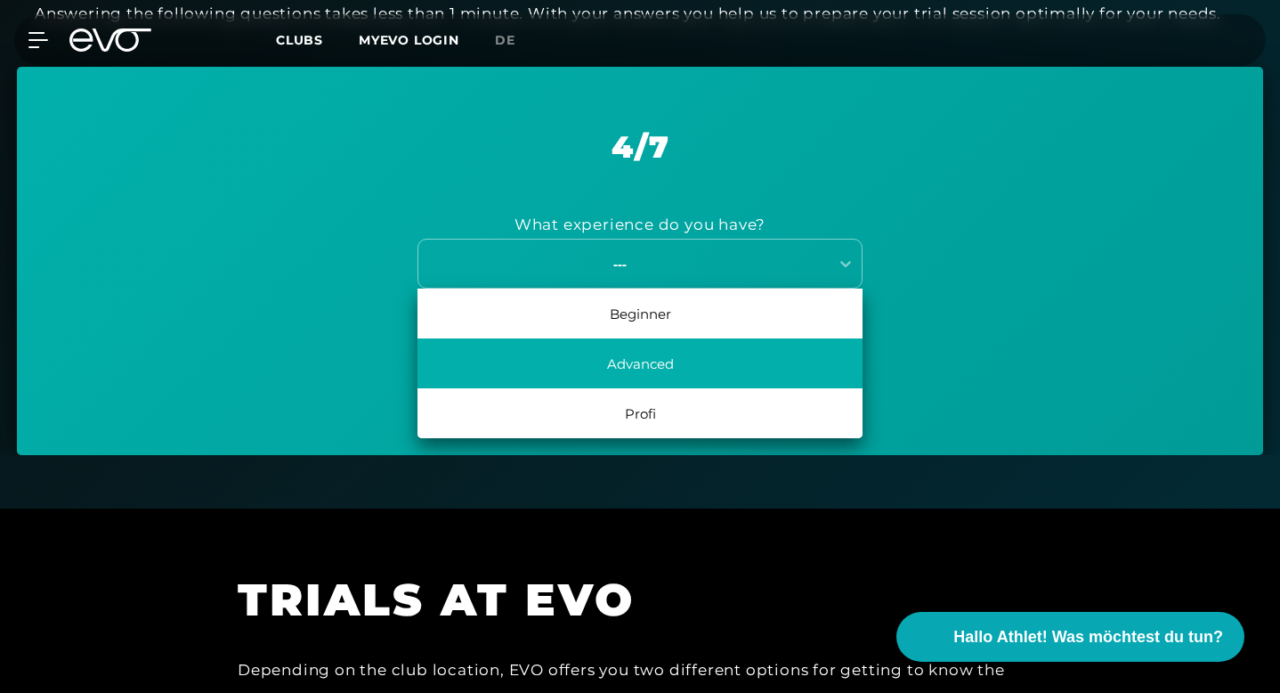
click at [620, 377] on div "Advanced" at bounding box center [639, 363] width 445 height 50
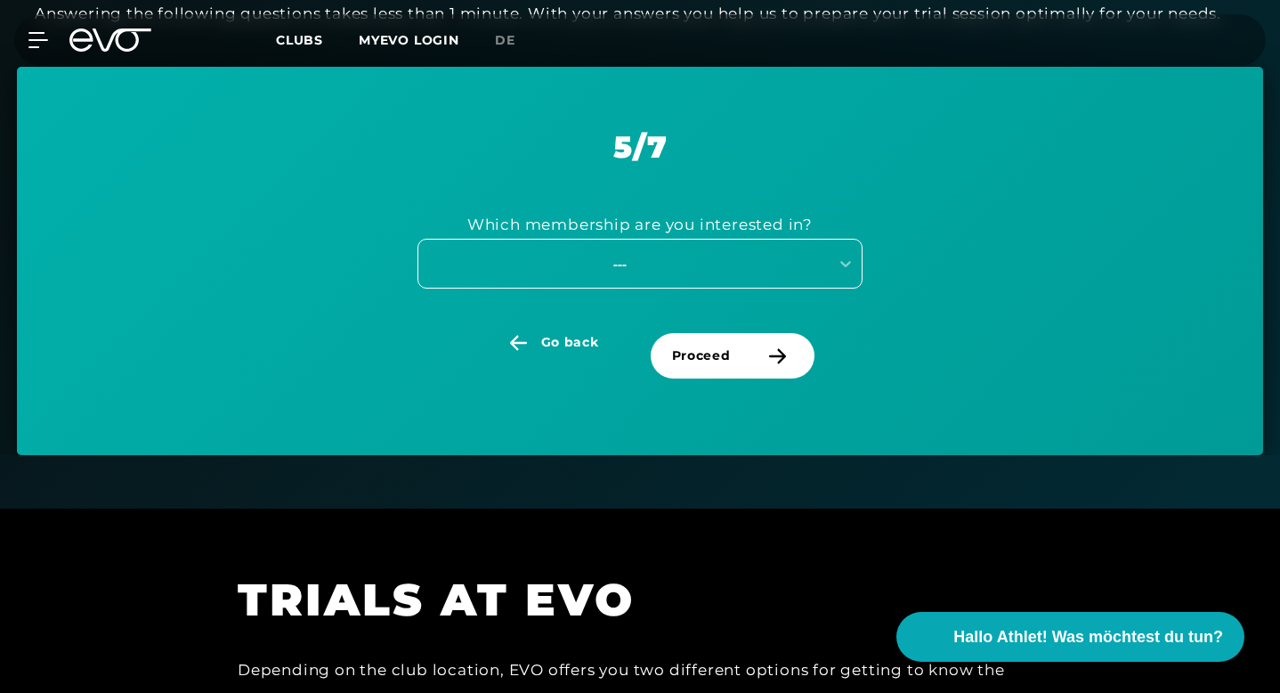
click at [668, 249] on div "---" at bounding box center [639, 264] width 445 height 50
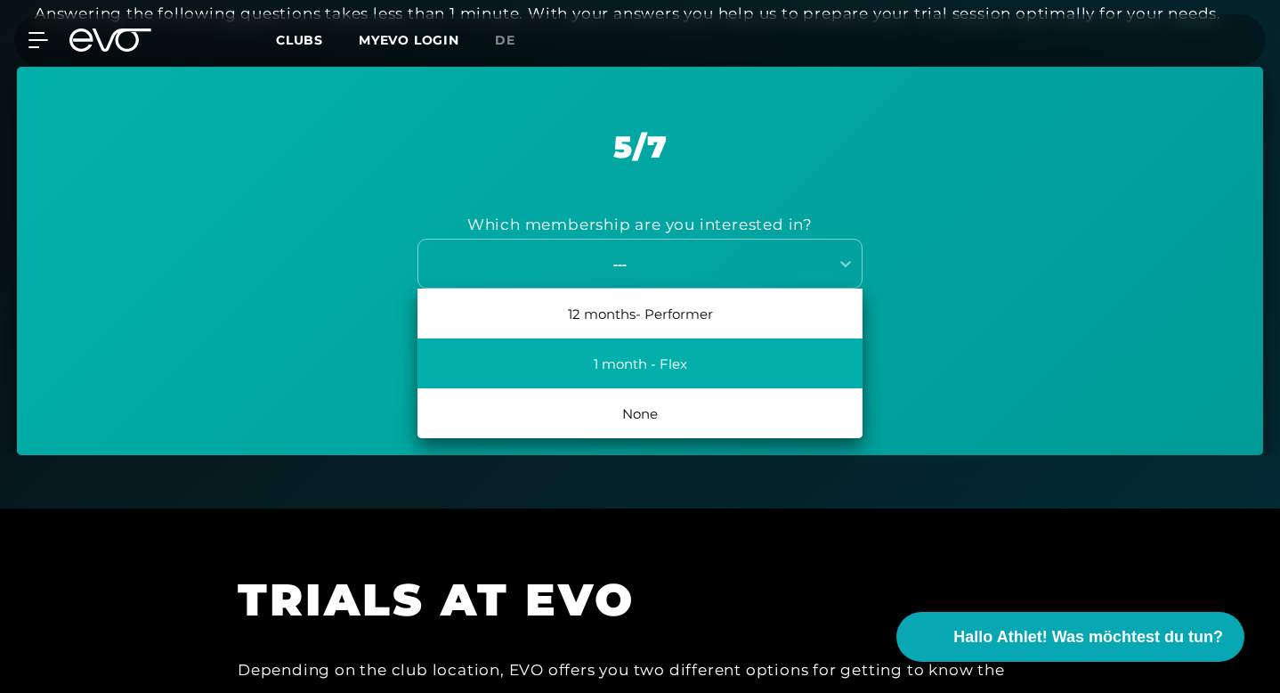
click at [657, 369] on div "1 month - Flex" at bounding box center [639, 363] width 445 height 50
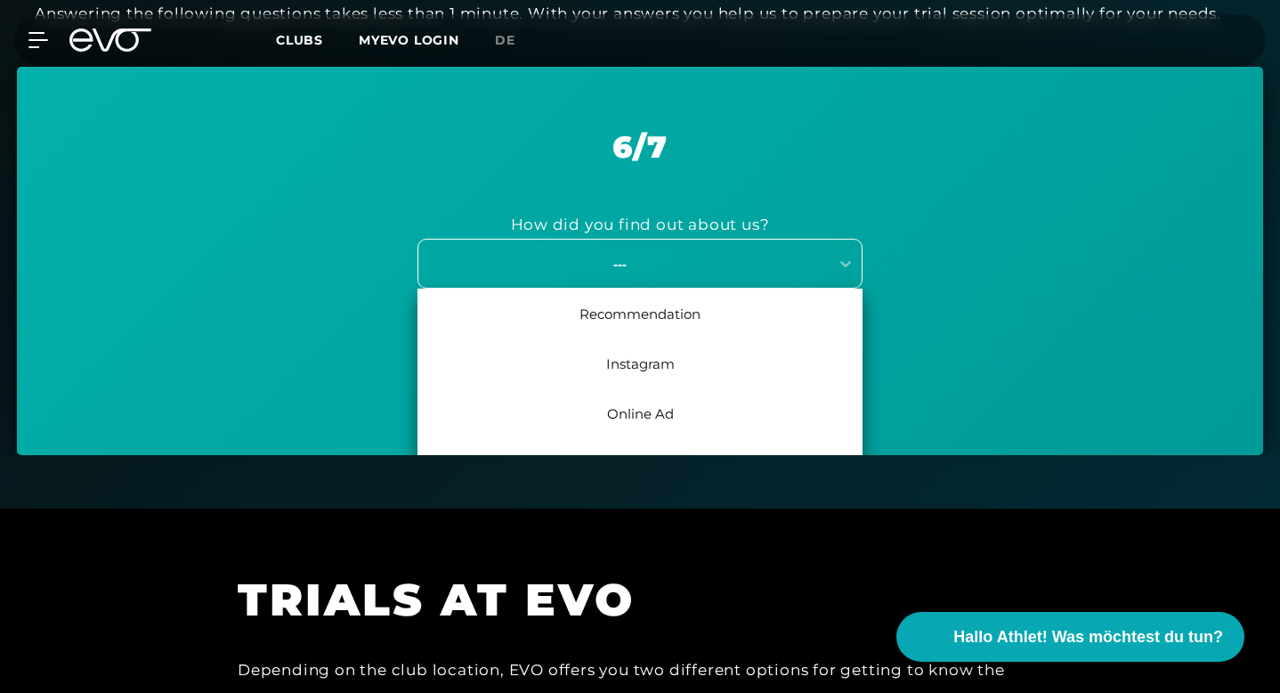
click at [660, 272] on div "---" at bounding box center [620, 264] width 400 height 20
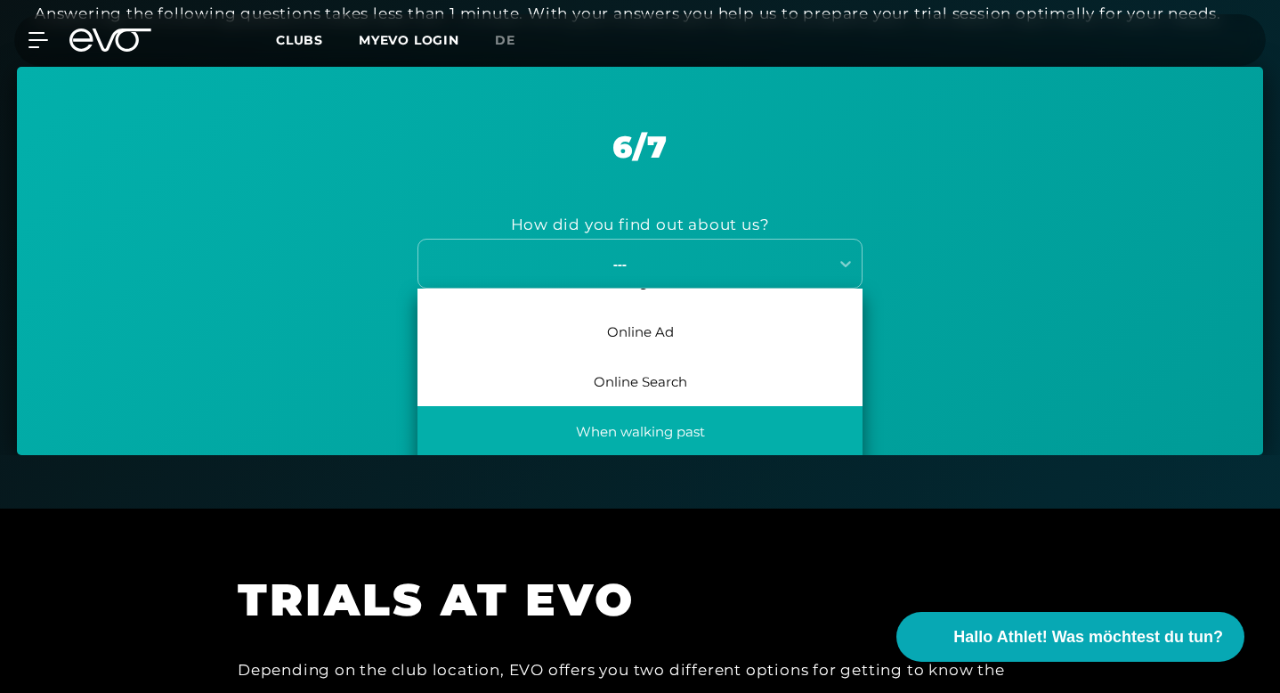
click at [652, 419] on div "When walking past" at bounding box center [639, 431] width 445 height 50
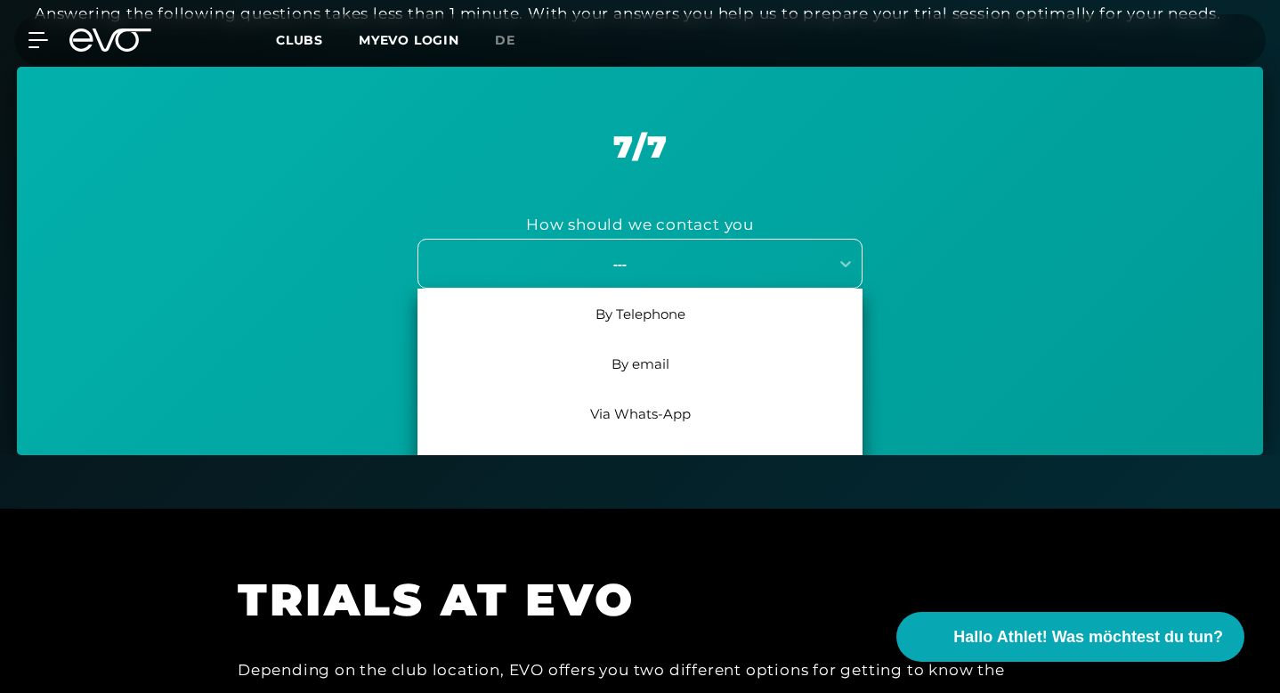
click at [692, 260] on div "---" at bounding box center [620, 264] width 400 height 20
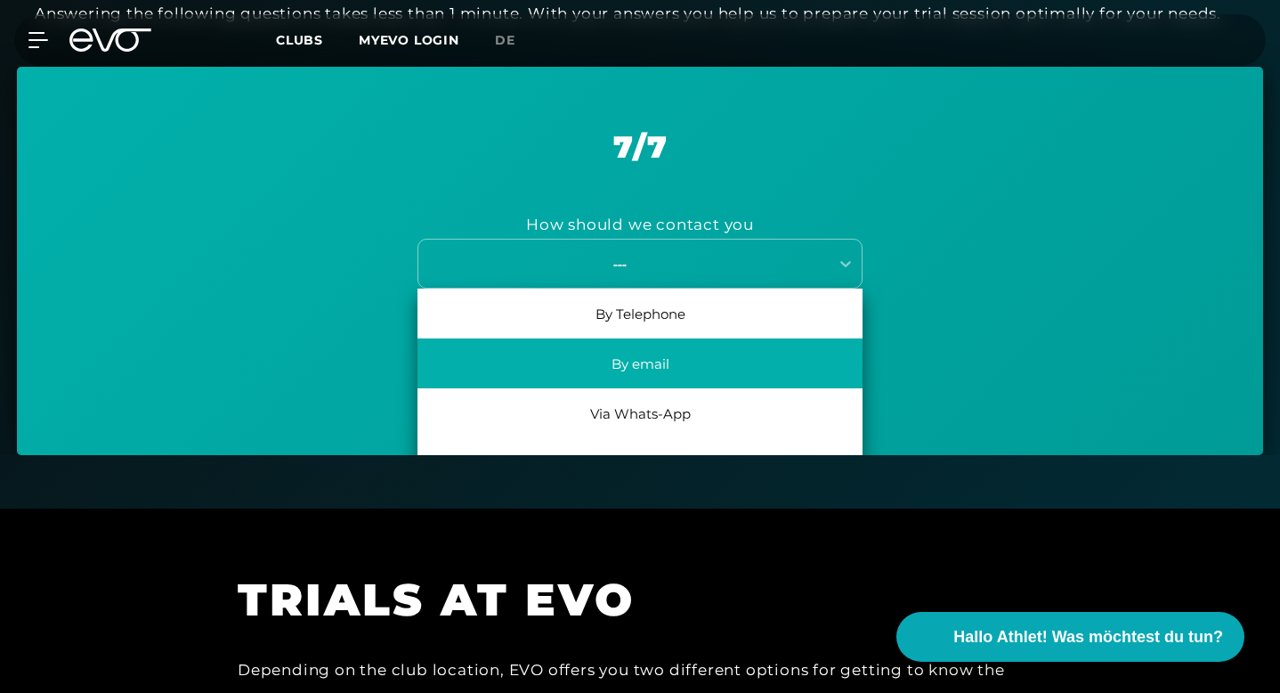
click at [651, 376] on div "By email" at bounding box center [639, 363] width 445 height 50
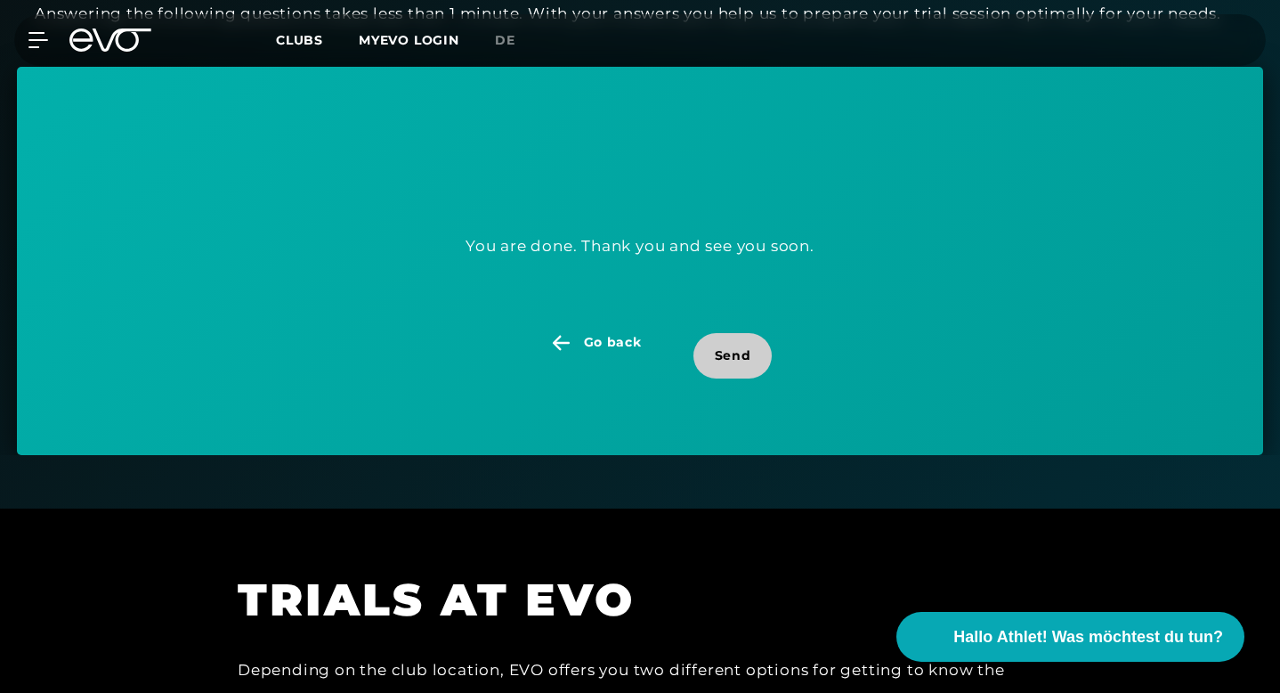
click at [738, 357] on span "Send" at bounding box center [733, 355] width 36 height 19
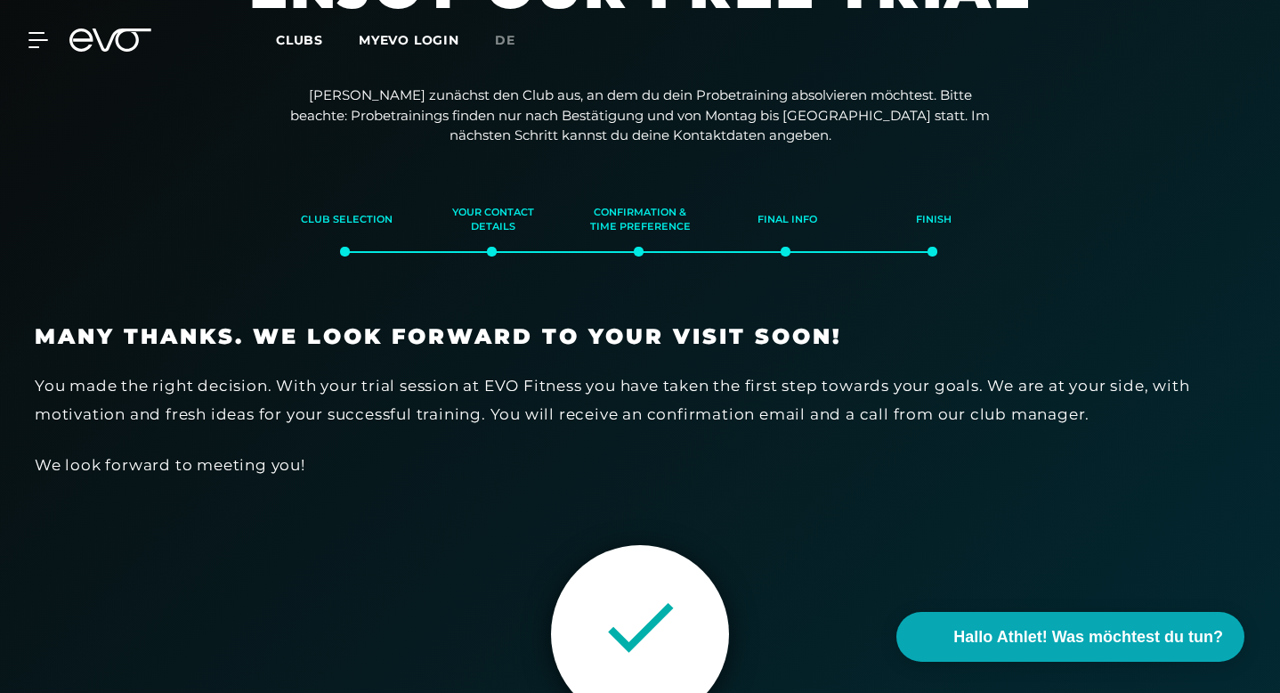
scroll to position [0, 0]
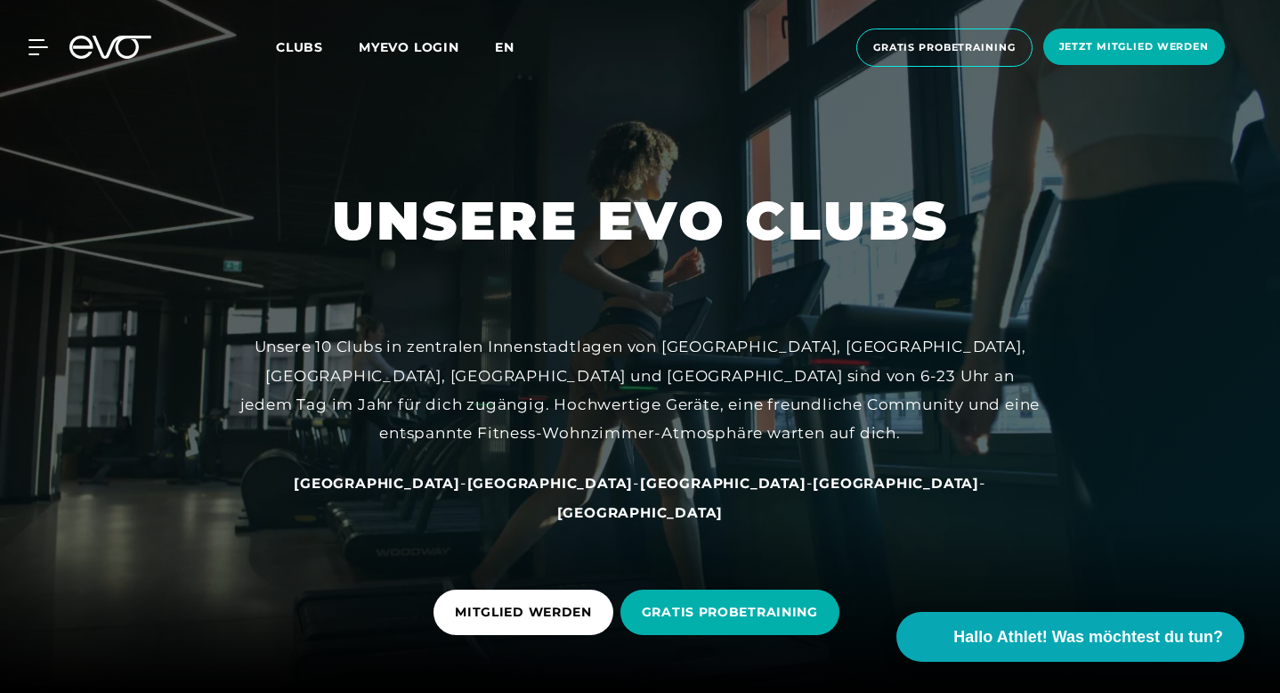
click at [512, 48] on span "en" at bounding box center [505, 47] width 20 height 16
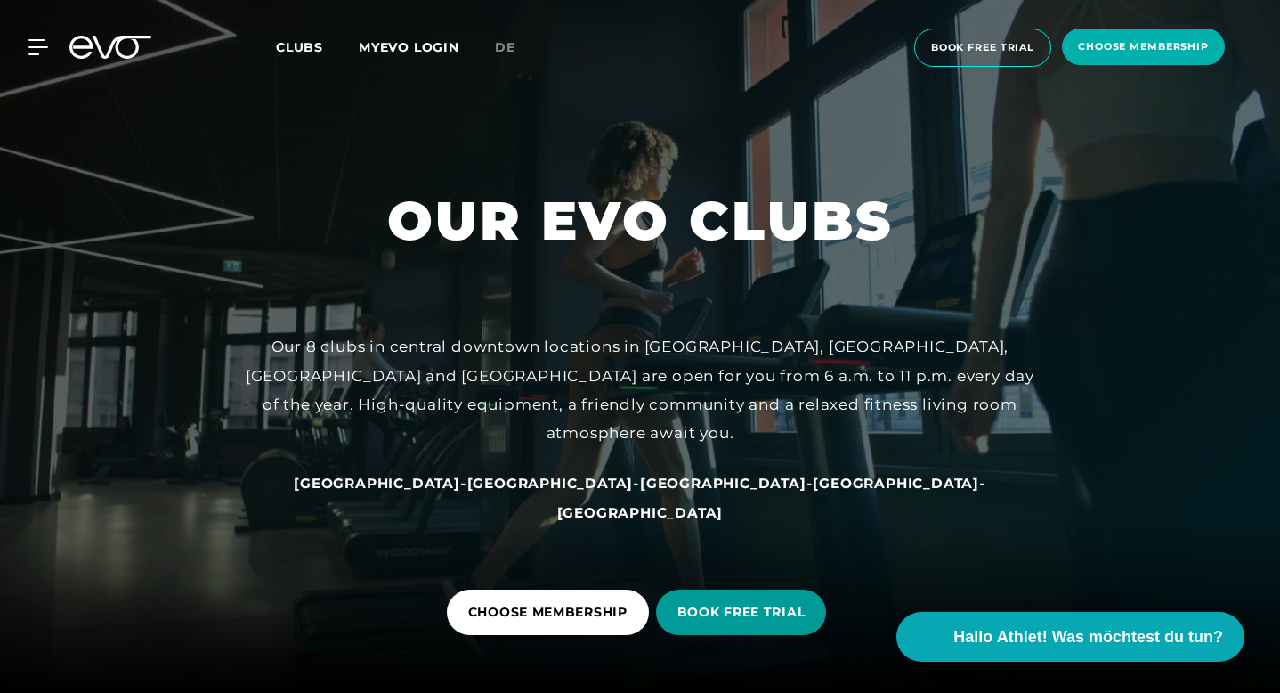
click at [758, 620] on span "BOOK FREE TRIAL" at bounding box center [741, 612] width 128 height 19
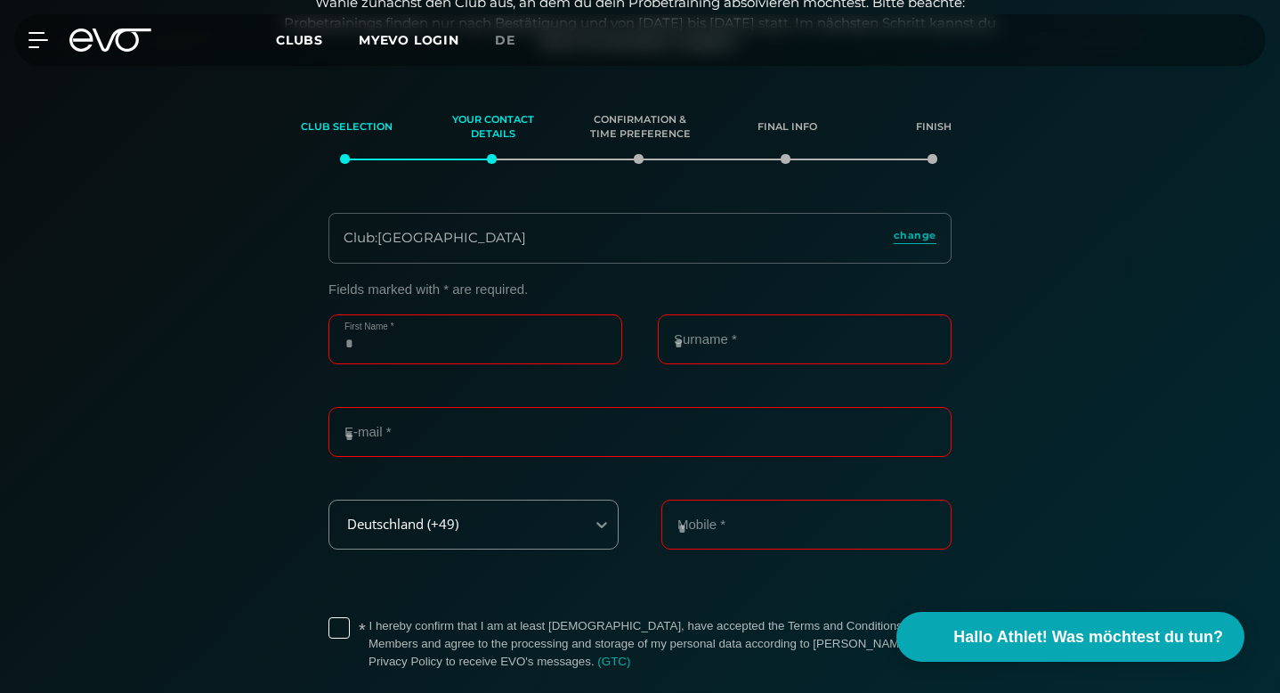
click at [453, 353] on input "First Name *" at bounding box center [475, 339] width 294 height 50
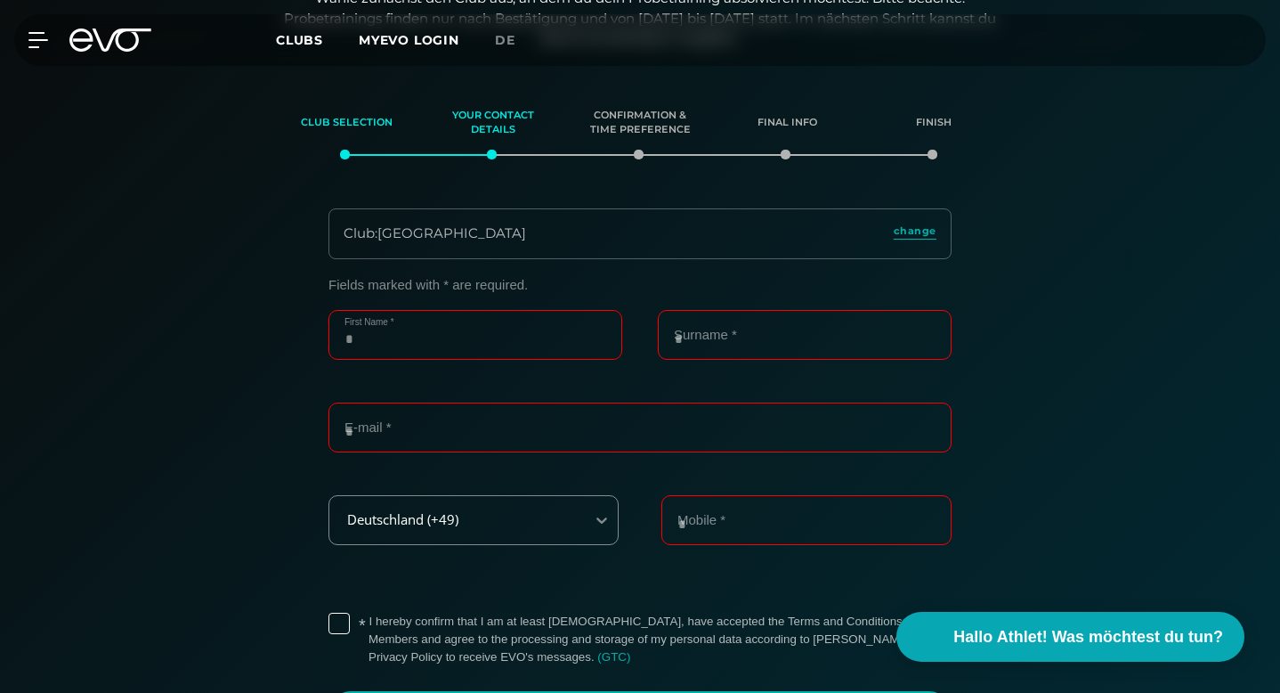
type input "*****"
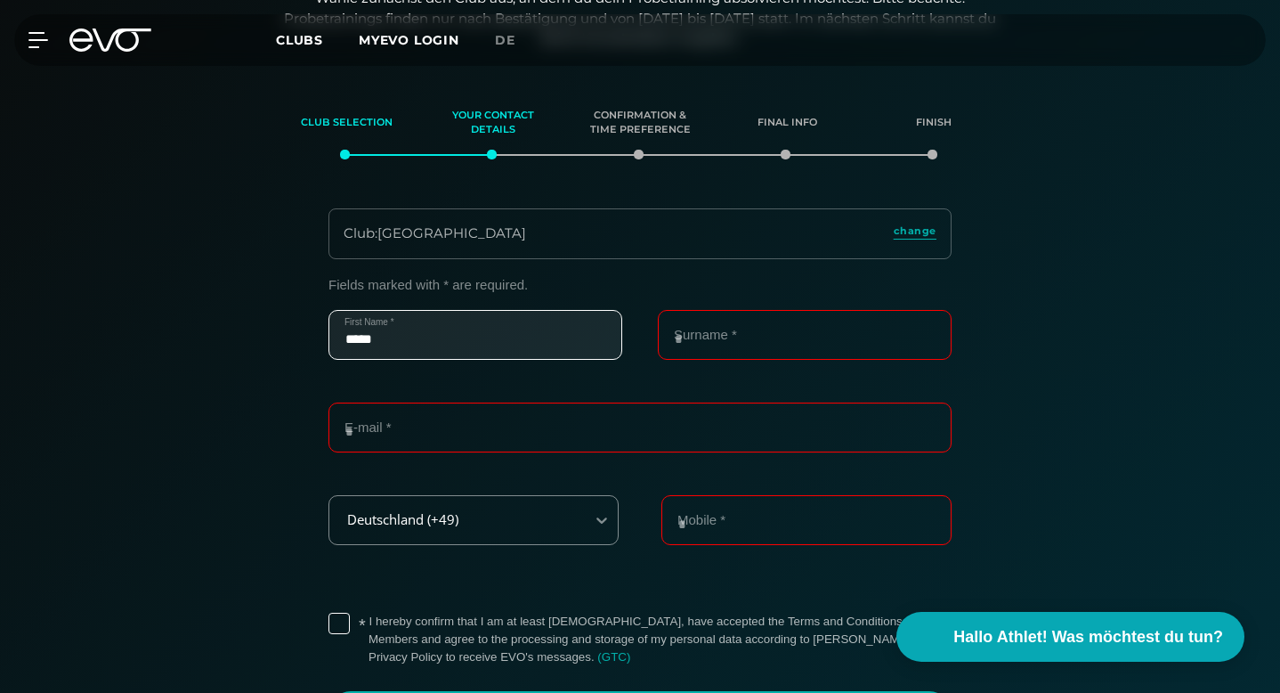
type input "******"
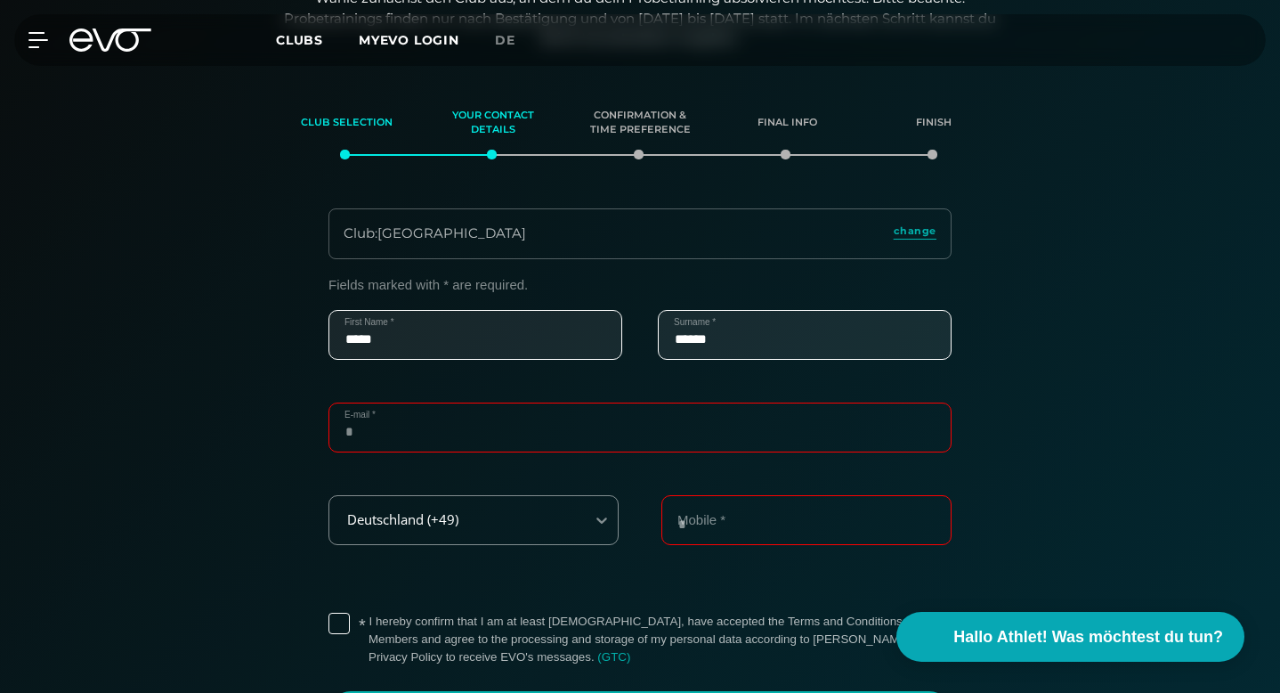
type input "**********"
click at [709, 518] on input "*********" at bounding box center [806, 520] width 290 height 50
type input "**********"
click at [1049, 492] on div "**********" at bounding box center [640, 506] width 1228 height 458
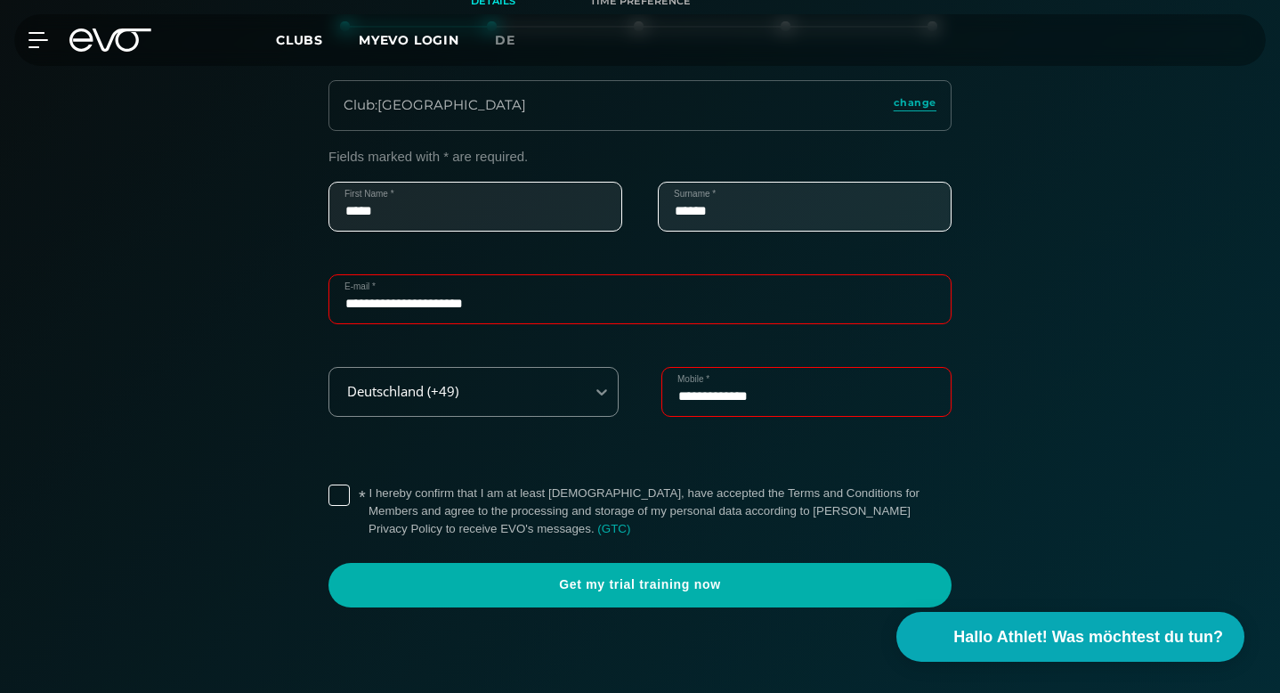
scroll to position [389, 0]
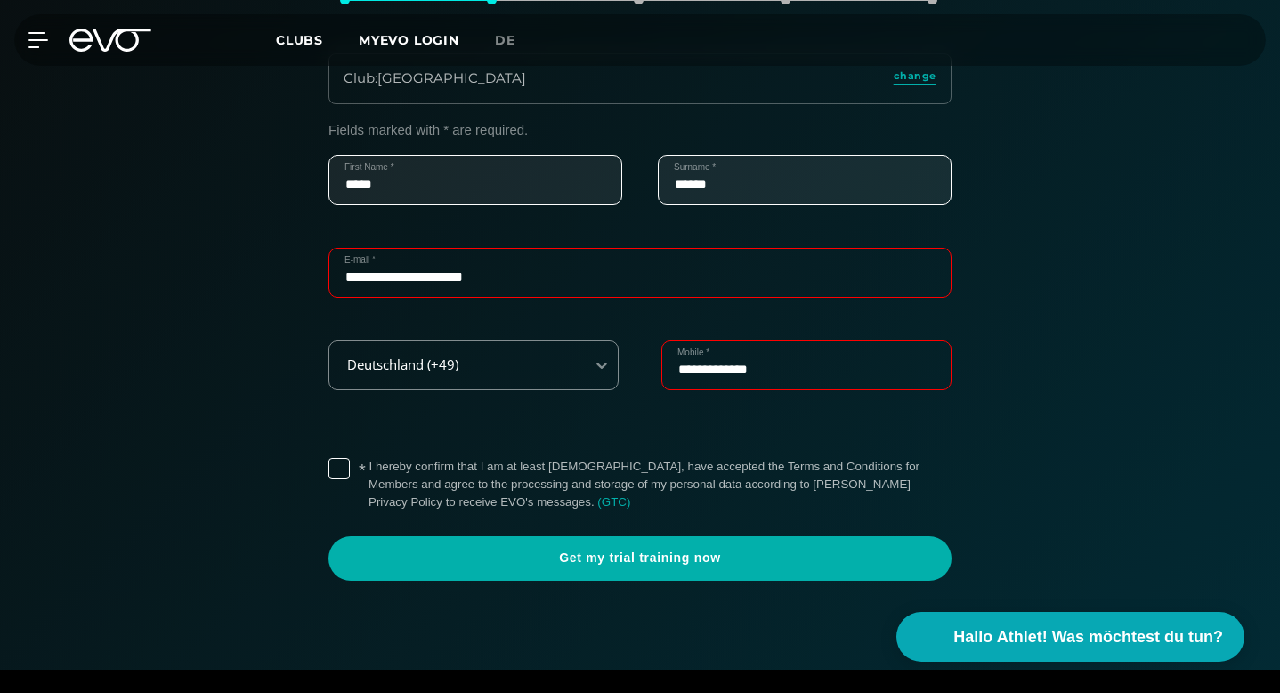
click at [327, 470] on div "**********" at bounding box center [640, 351] width 666 height 458
click at [369, 472] on label "* I hereby confirm that I am at least [DEMOGRAPHIC_DATA], have accepted the Ter…" at bounding box center [660, 484] width 583 height 53
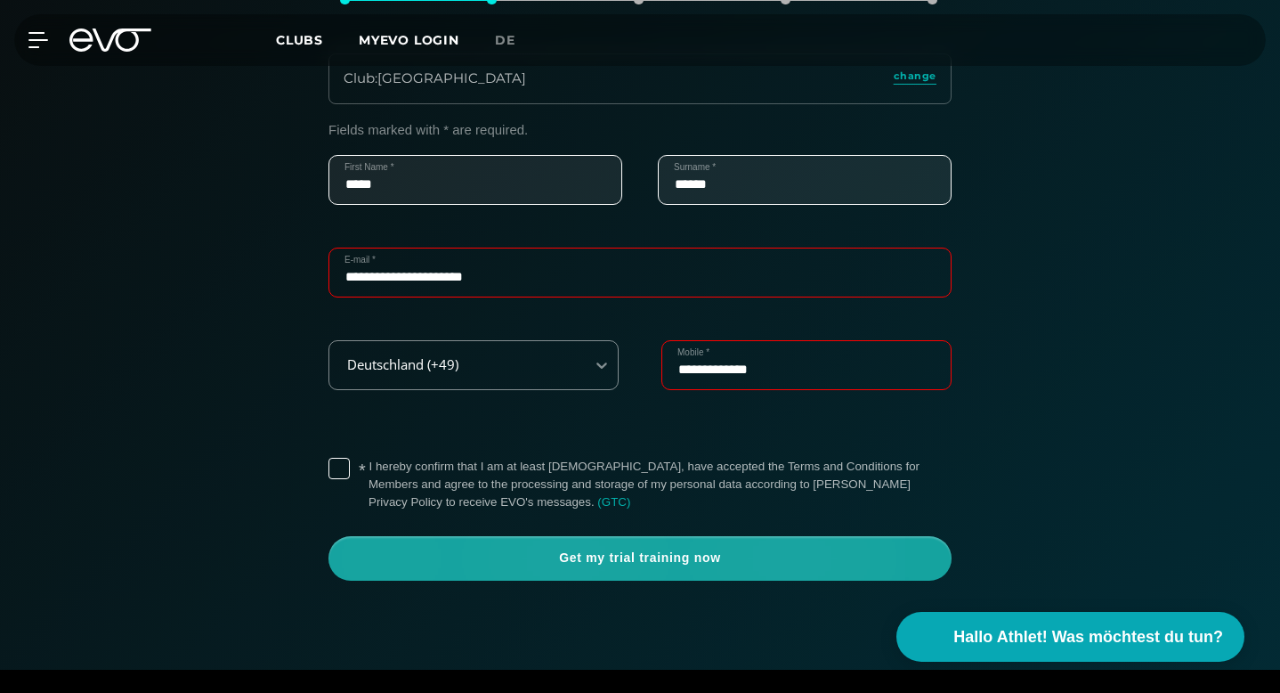
click at [512, 558] on span "Get my trial training now" at bounding box center [640, 558] width 580 height 18
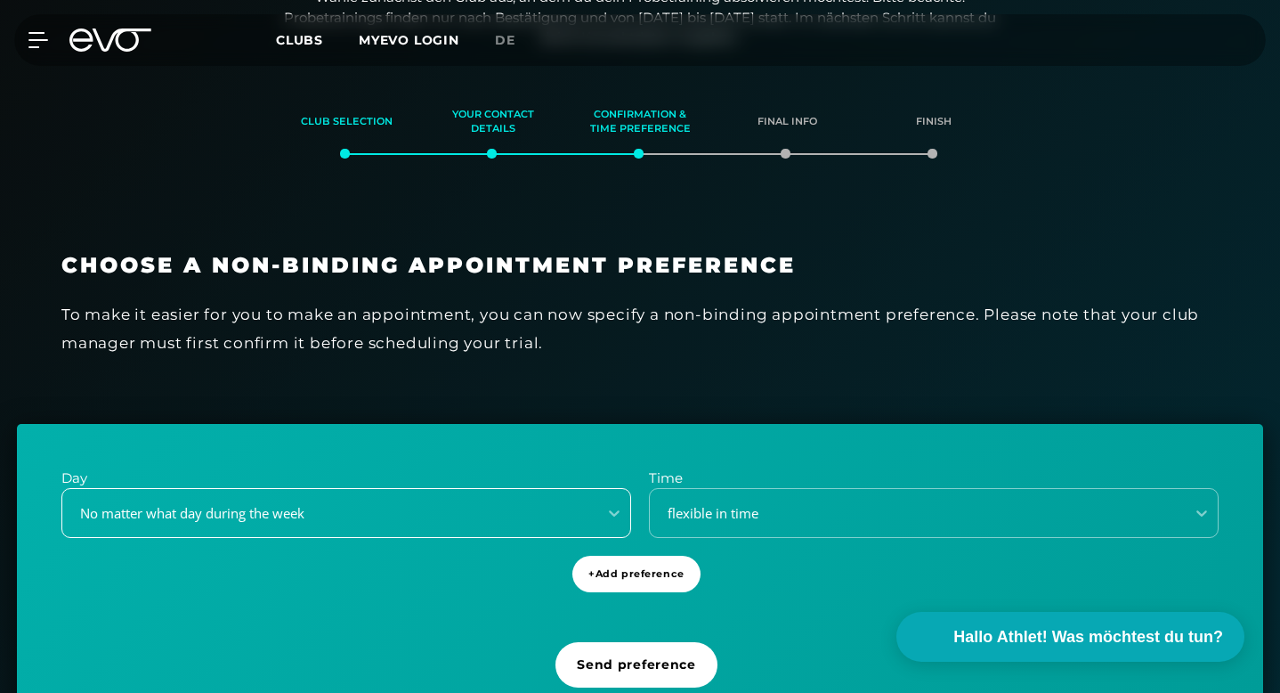
scroll to position [234, 0]
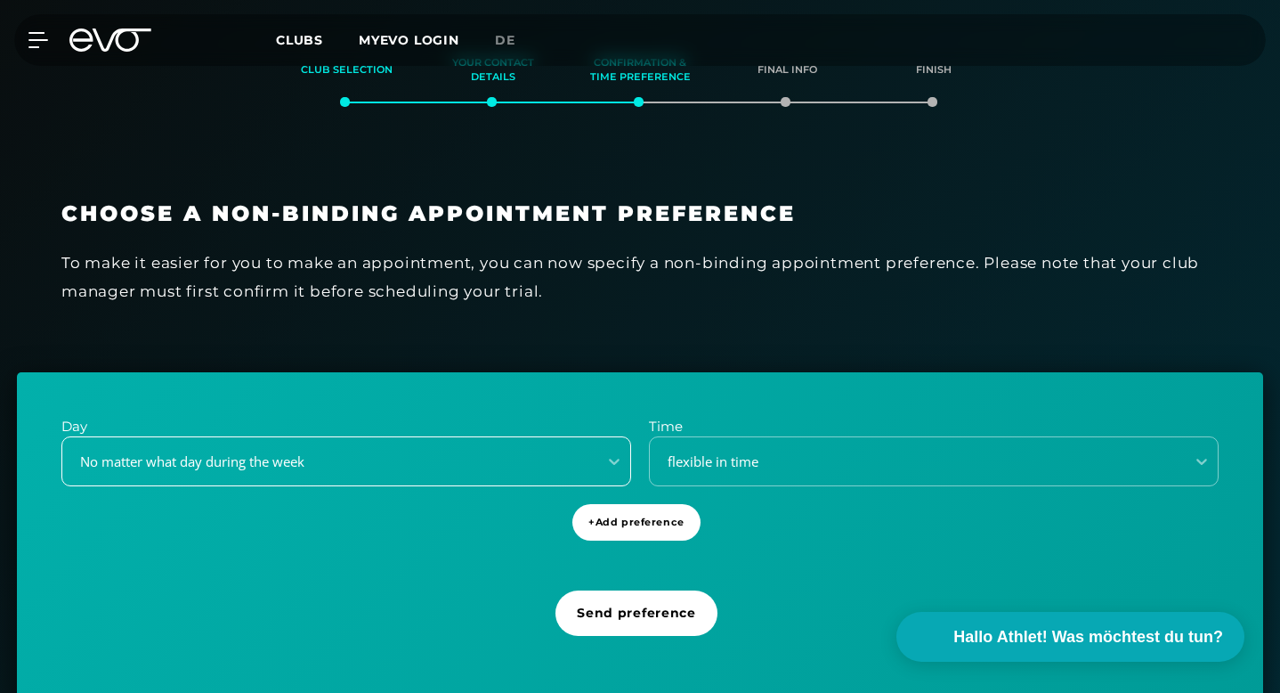
click at [338, 486] on div "No matter what day during the week" at bounding box center [346, 461] width 570 height 50
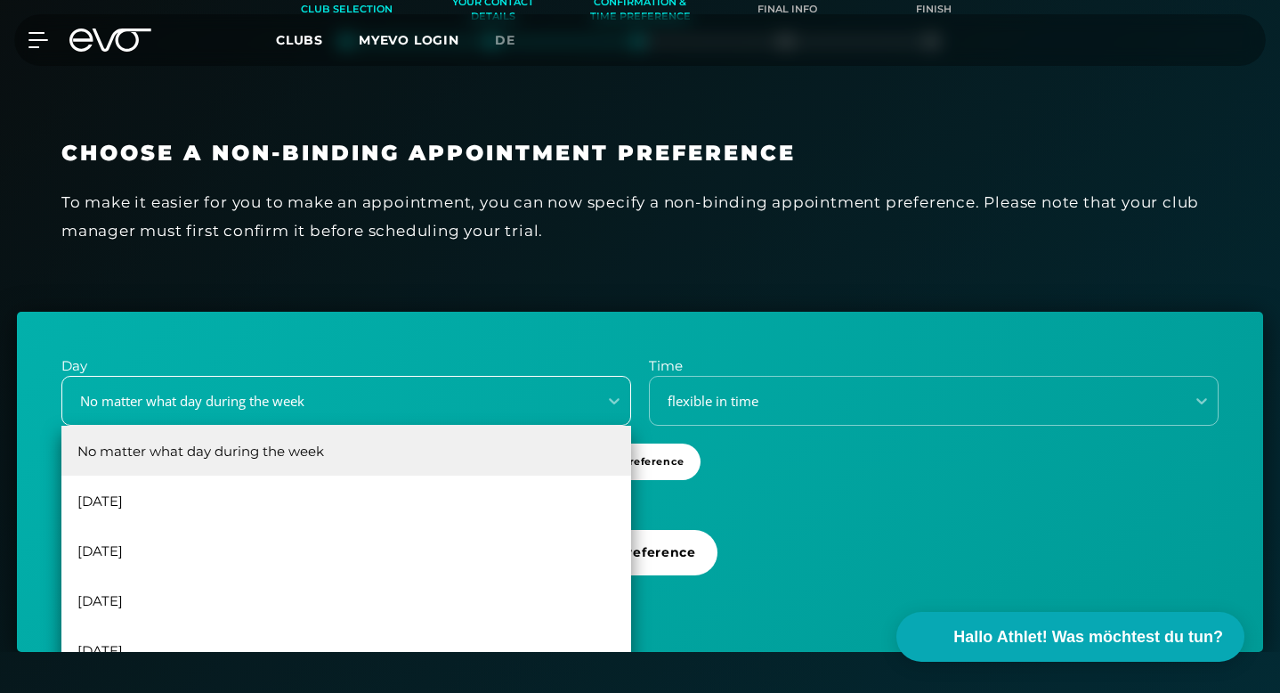
scroll to position [32, 0]
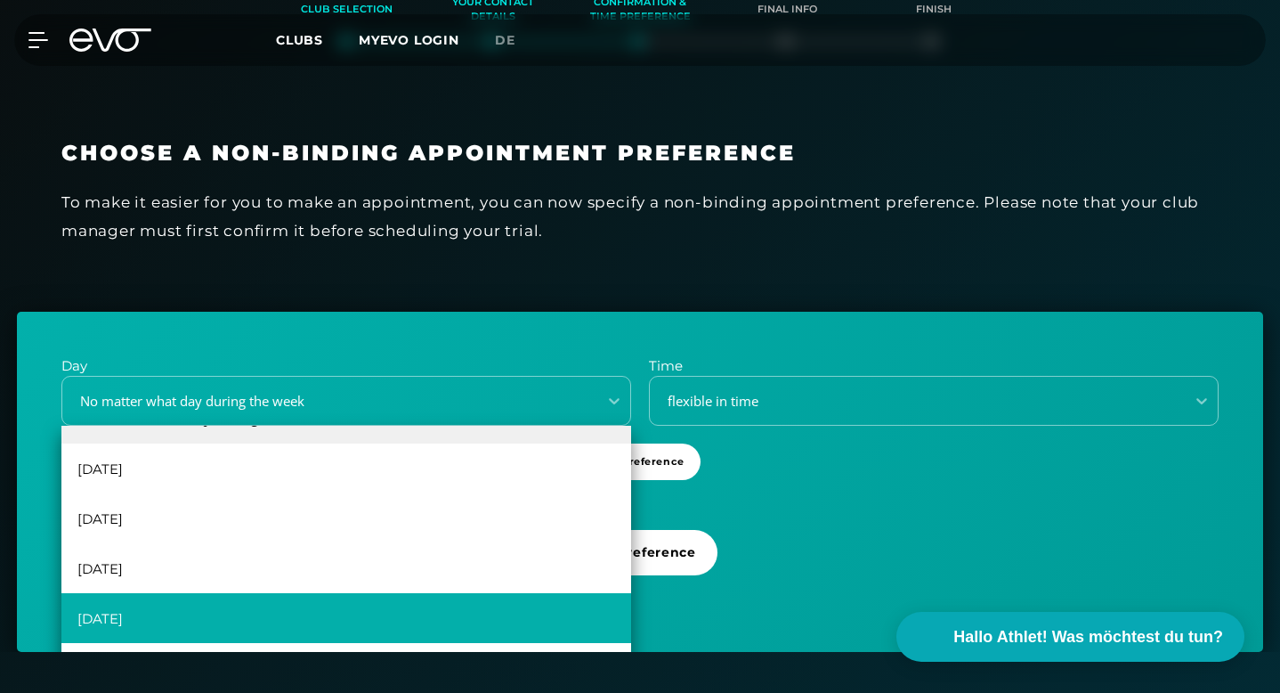
click at [182, 603] on div "[DATE]" at bounding box center [346, 618] width 570 height 50
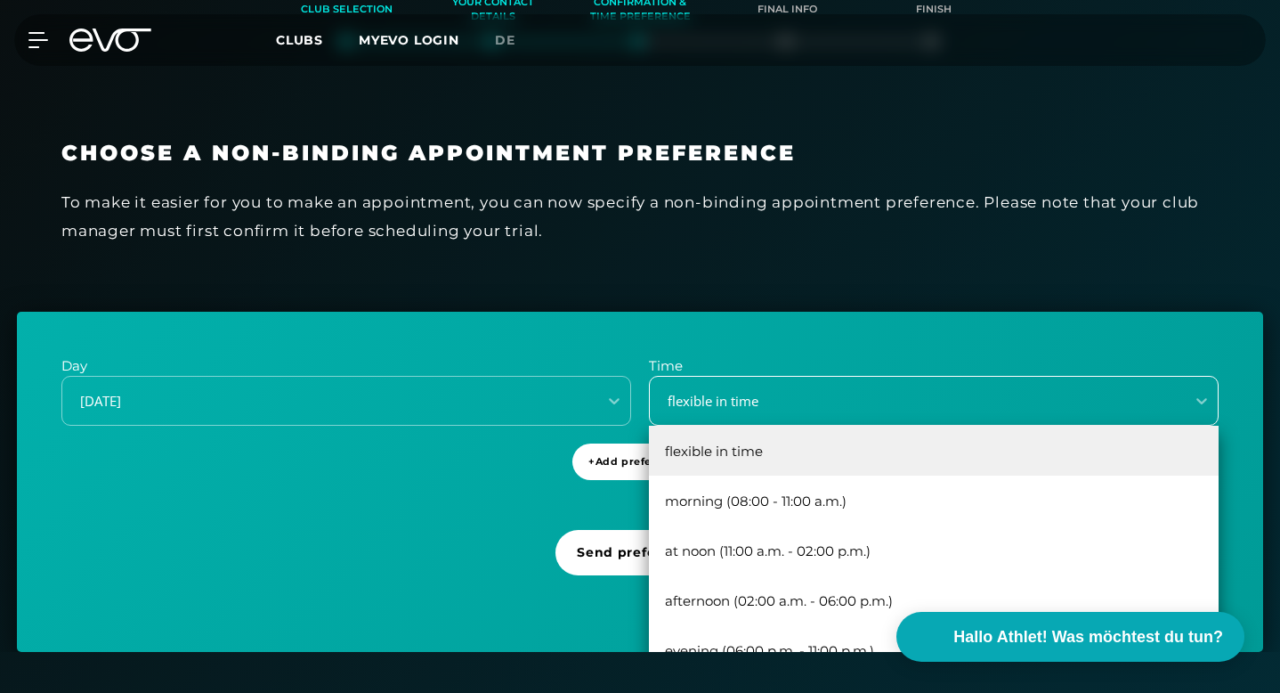
click at [791, 392] on div "flexible in time" at bounding box center [912, 401] width 521 height 20
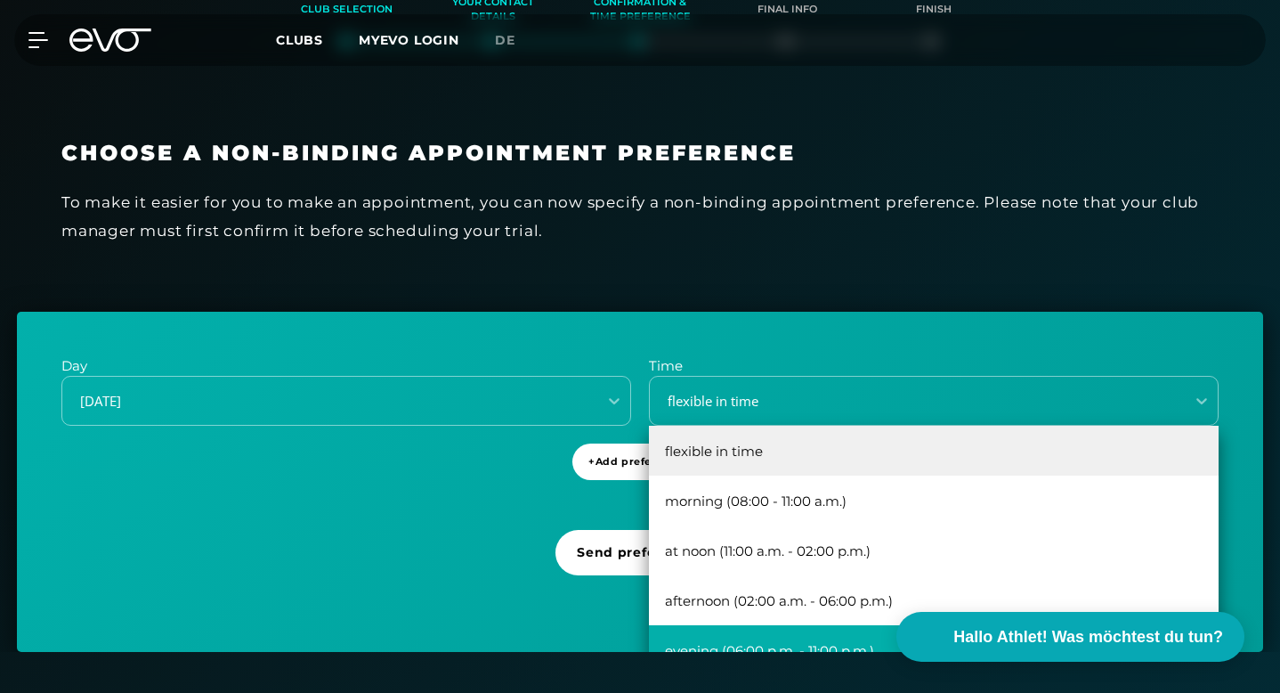
click at [754, 639] on div "evening (06:00 p.m. - 11:00 p.m.)" at bounding box center [934, 650] width 570 height 50
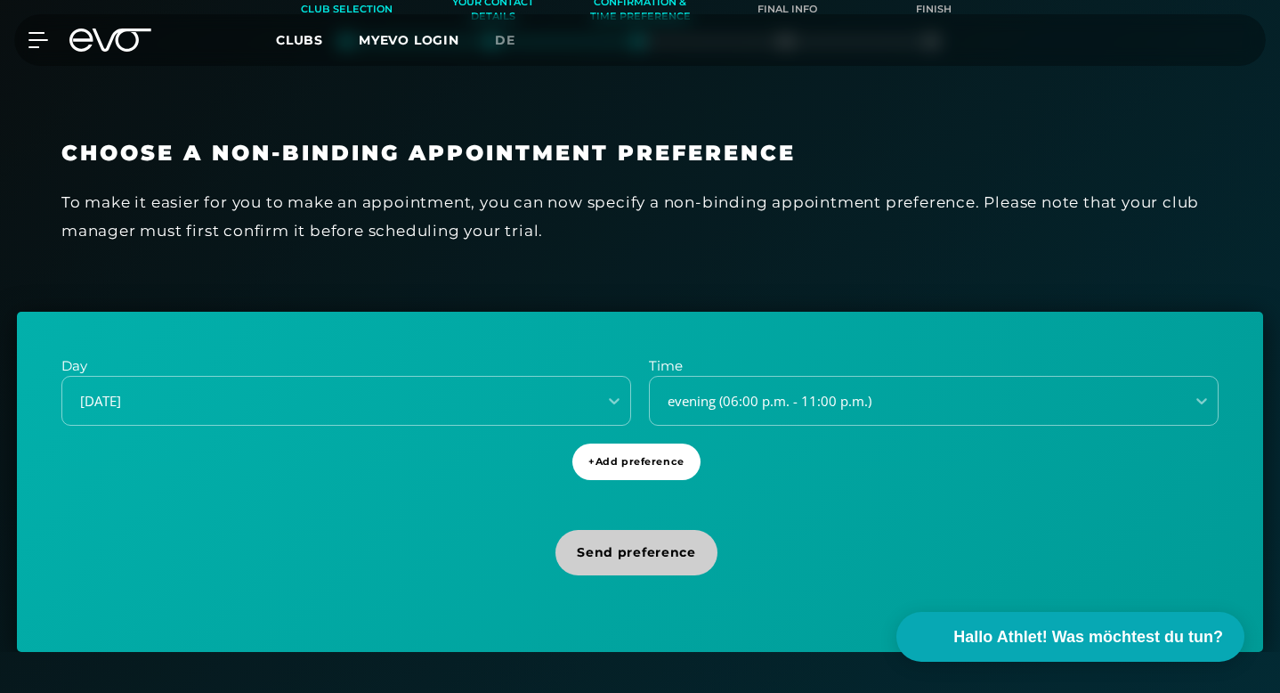
click at [657, 564] on span "Send preference" at bounding box center [636, 552] width 162 height 45
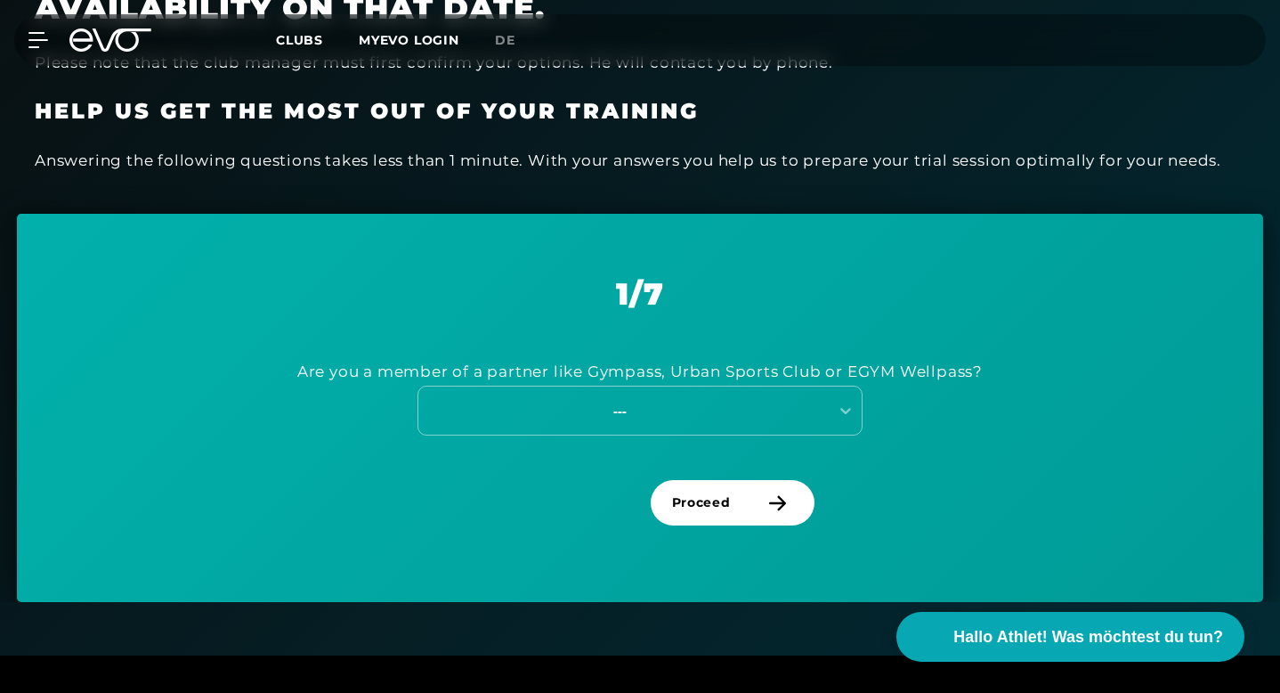
scroll to position [738, 0]
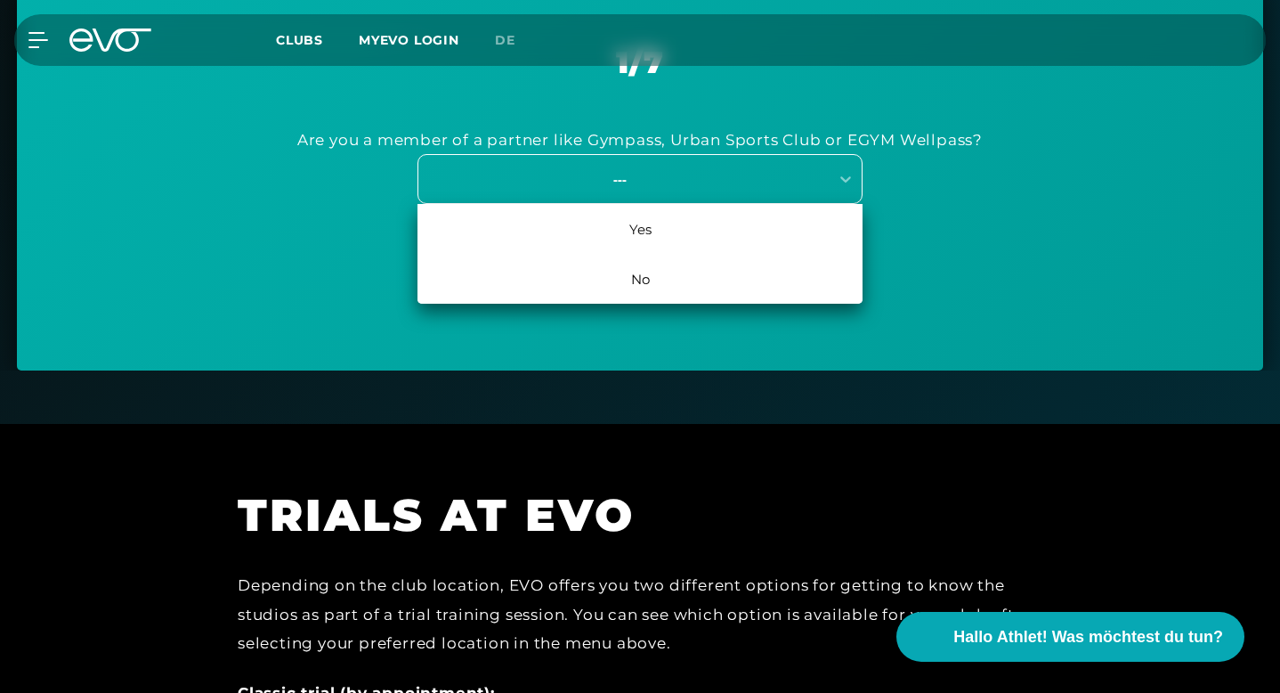
click at [612, 166] on div "---" at bounding box center [639, 179] width 445 height 50
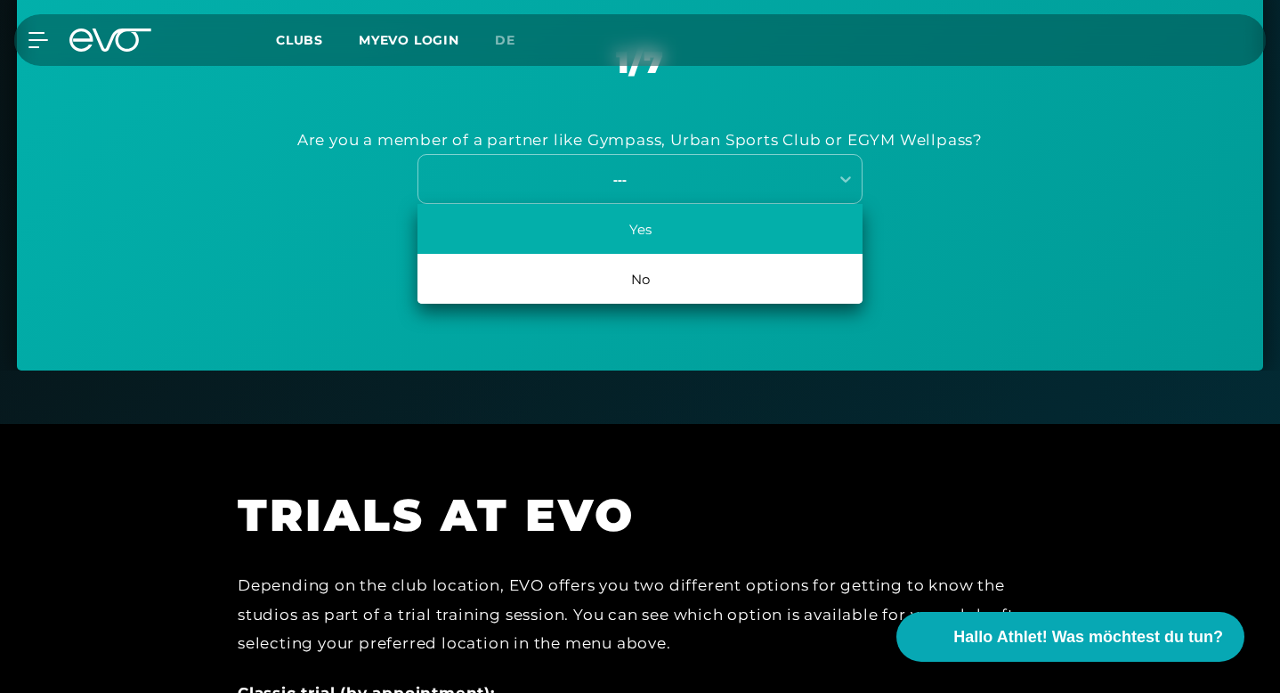
click at [612, 230] on div "Yes" at bounding box center [639, 229] width 445 height 50
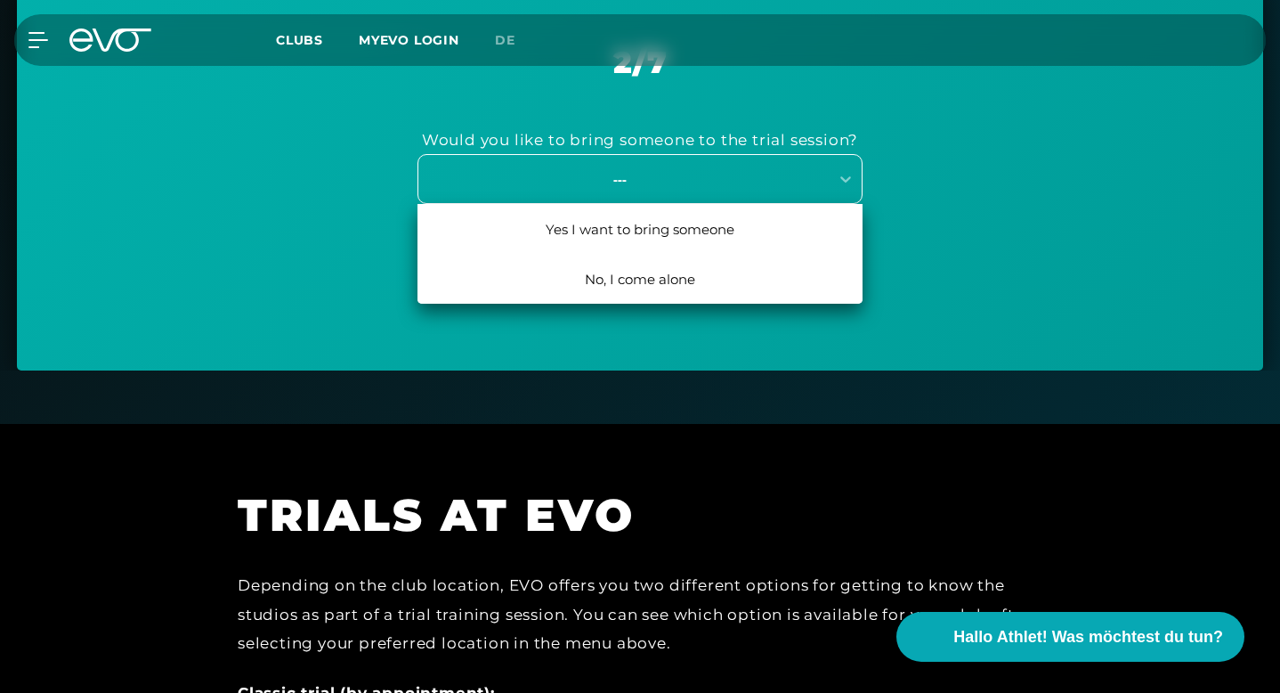
click at [680, 158] on div "---" at bounding box center [639, 179] width 445 height 50
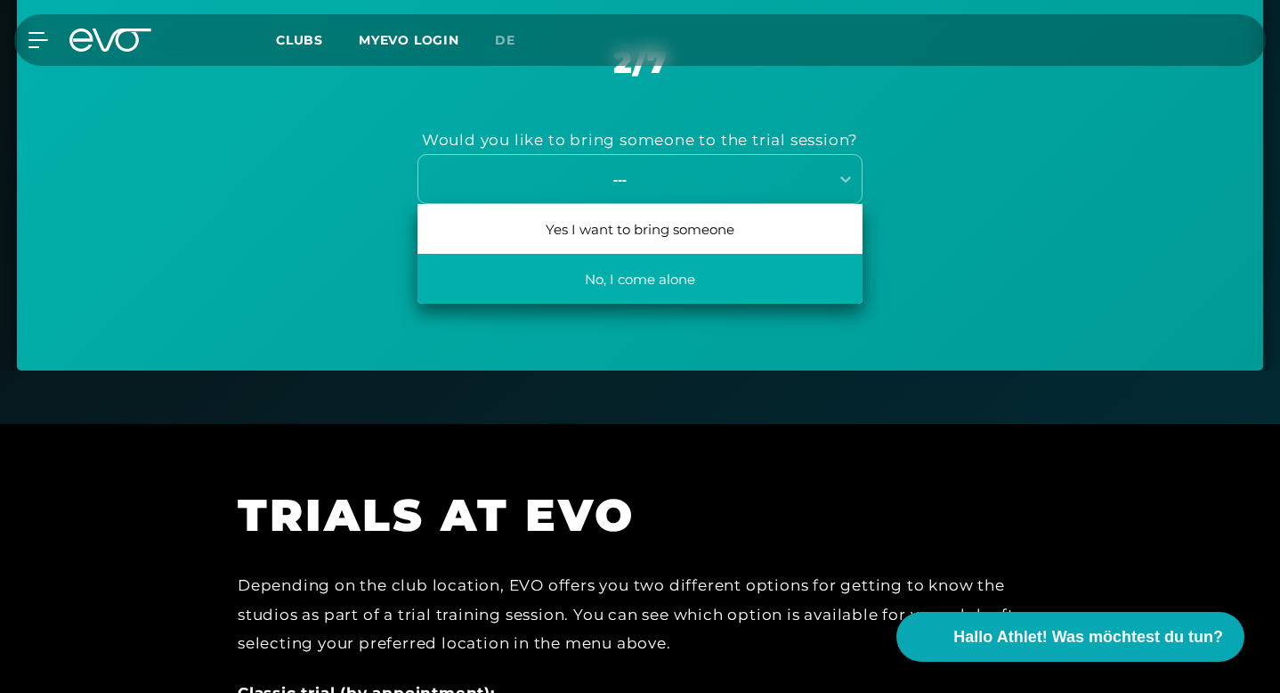
click at [668, 268] on div "No, I come alone" at bounding box center [639, 279] width 445 height 50
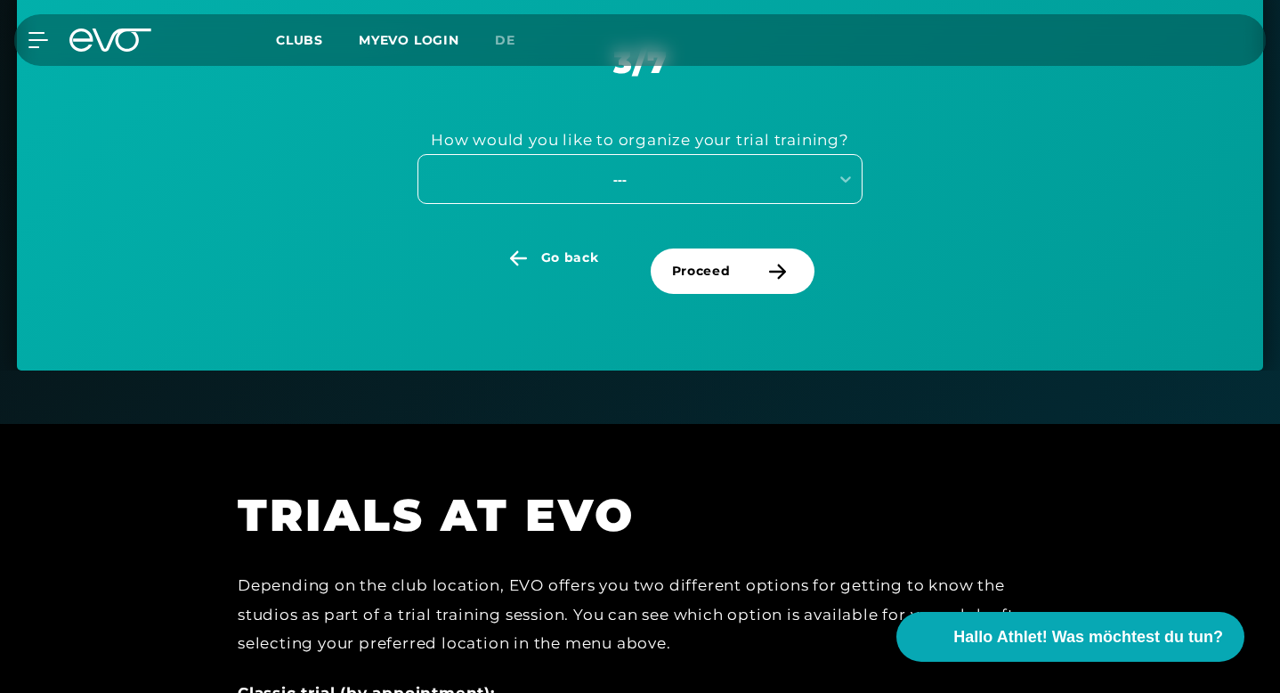
click at [691, 162] on div "---" at bounding box center [639, 179] width 445 height 50
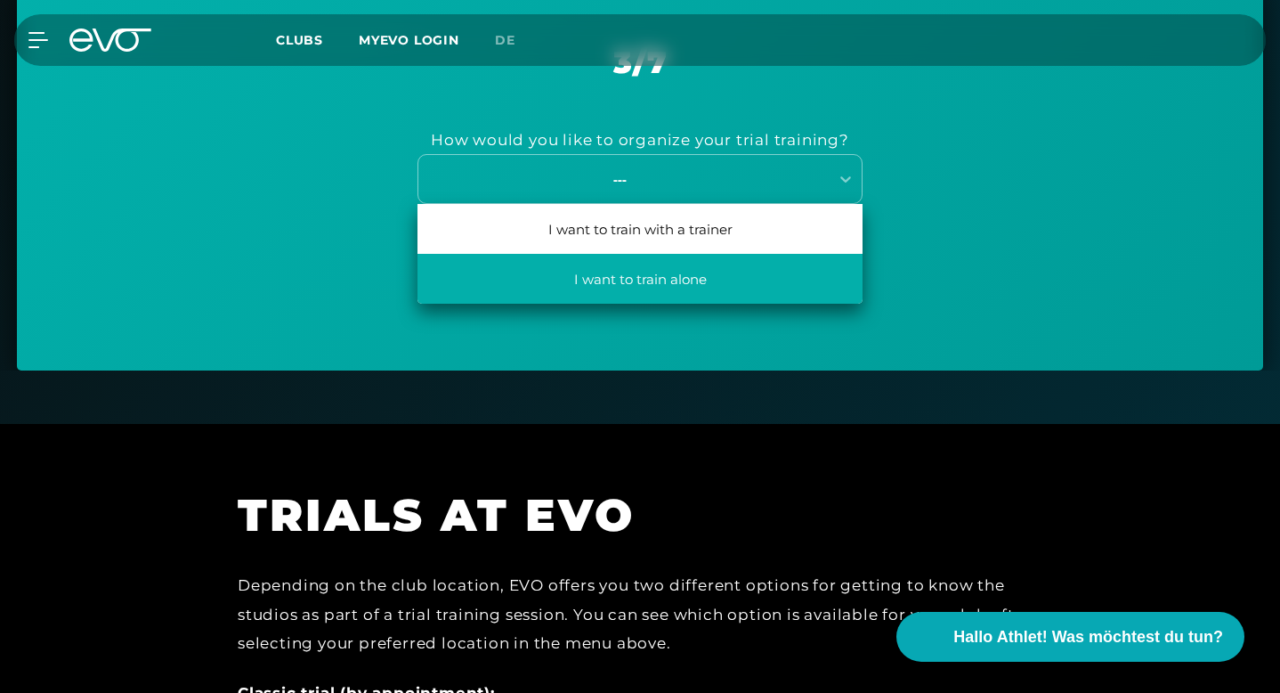
click at [642, 277] on div "I want to train alone" at bounding box center [639, 279] width 445 height 50
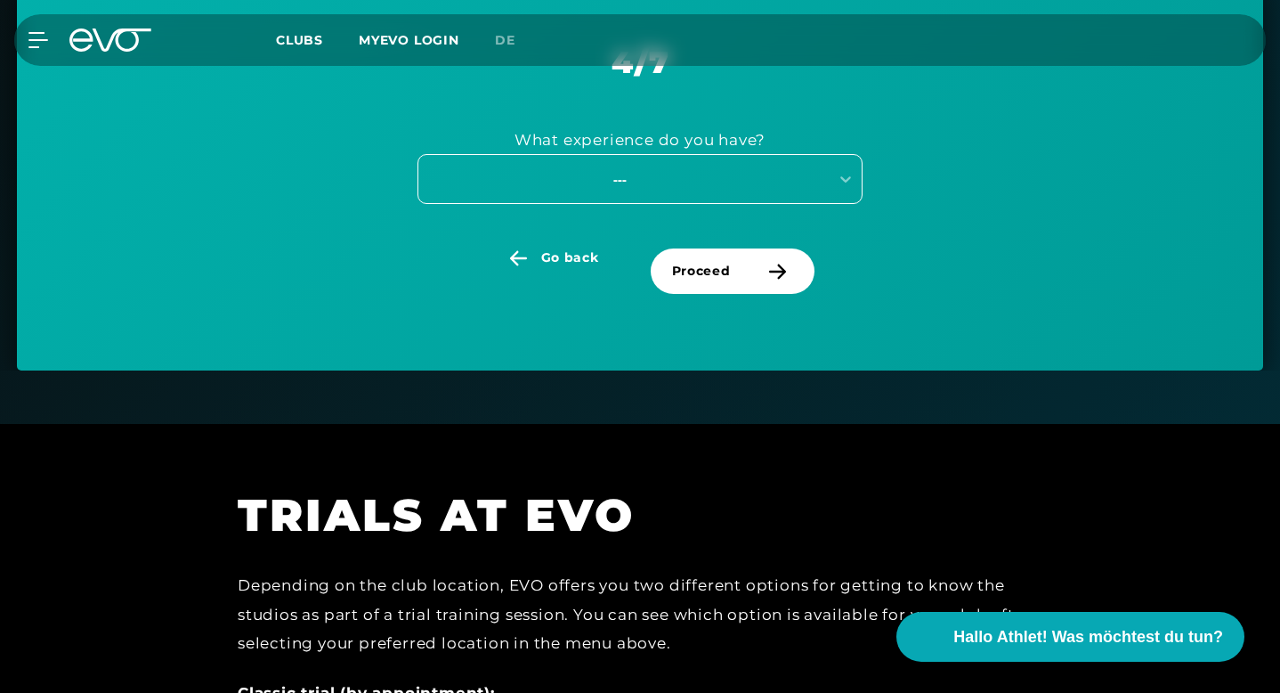
click at [677, 183] on div "---" at bounding box center [620, 179] width 400 height 20
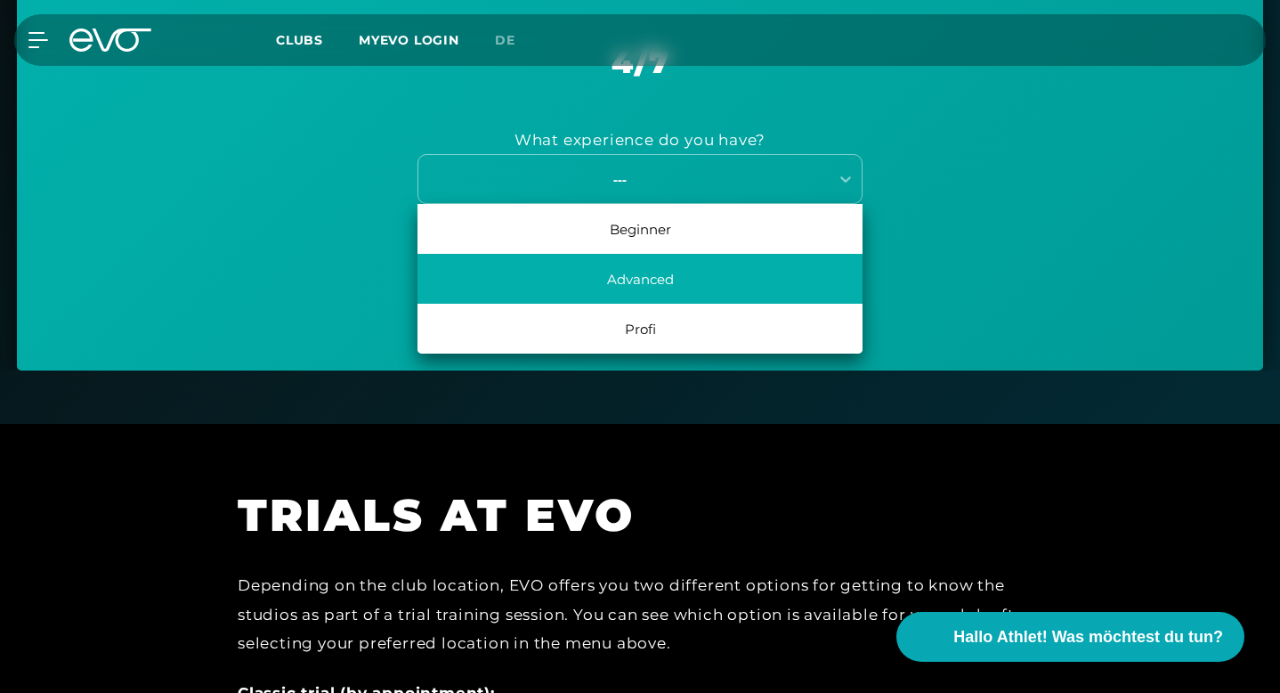
click at [649, 297] on div "Advanced" at bounding box center [639, 279] width 445 height 50
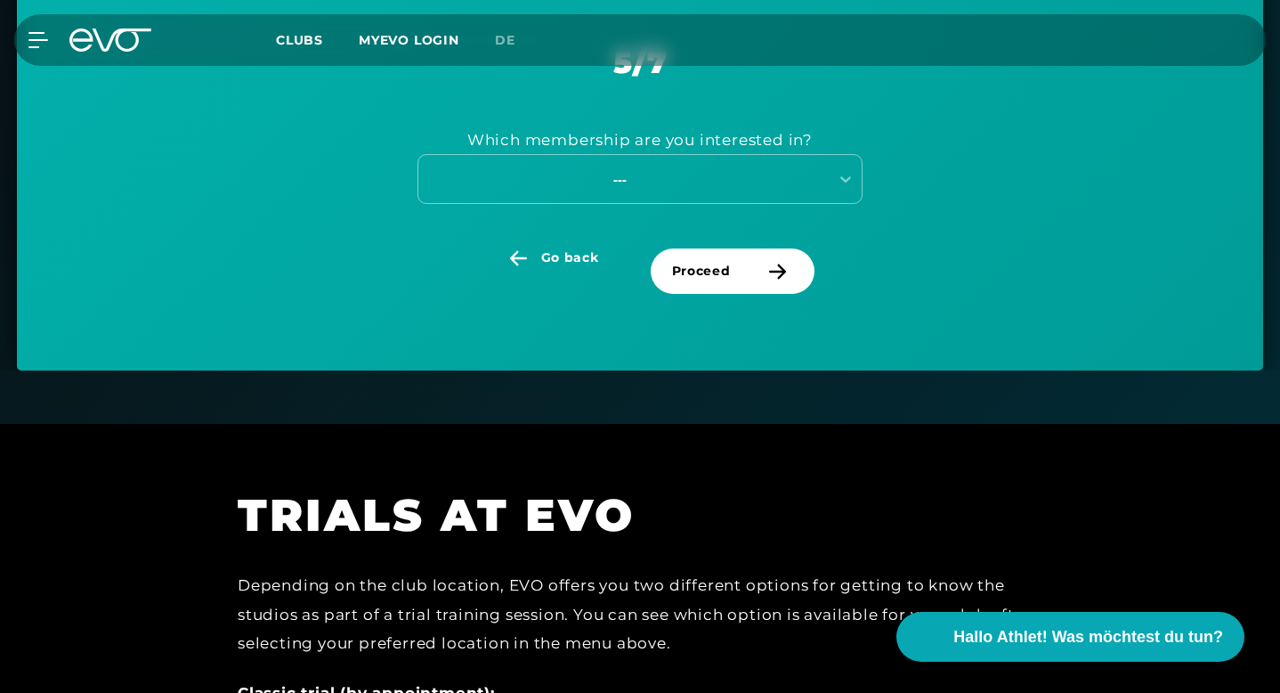
click at [678, 150] on div "Which membership are you interested in?" at bounding box center [639, 140] width 345 height 28
click at [670, 172] on div "---" at bounding box center [620, 179] width 400 height 20
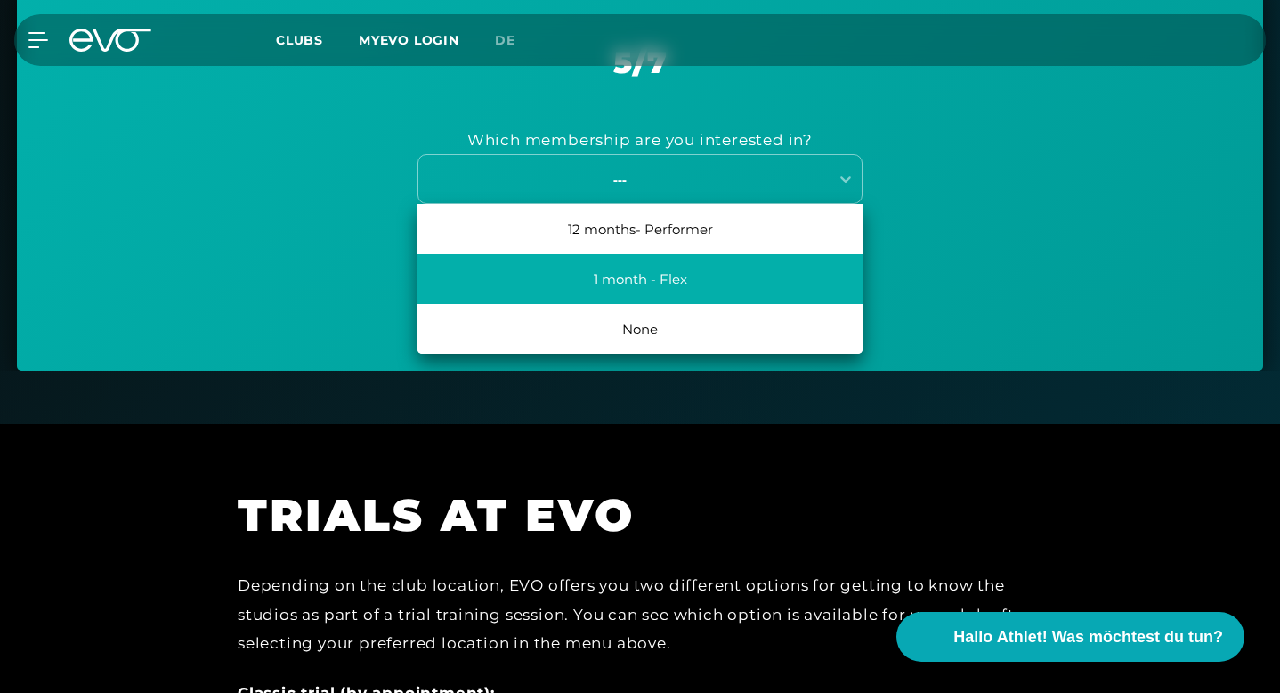
click at [647, 269] on div "1 month - Flex" at bounding box center [639, 279] width 445 height 50
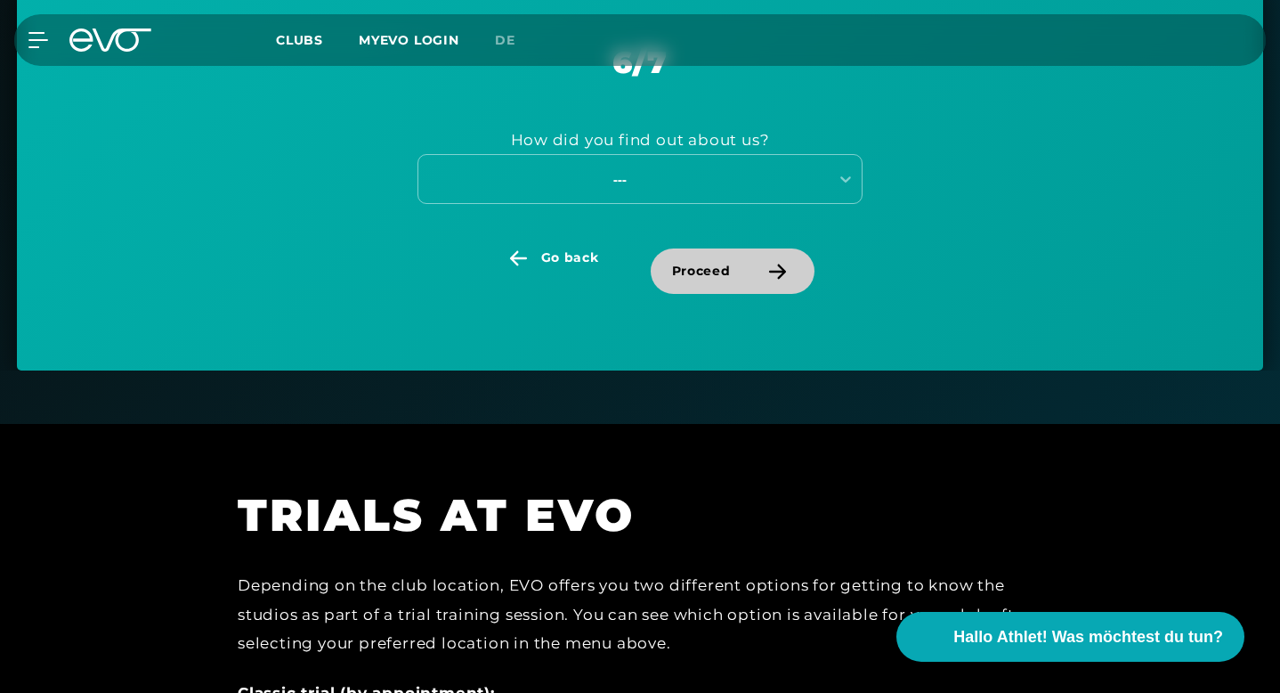
click at [701, 260] on span "Proceed" at bounding box center [733, 270] width 165 height 45
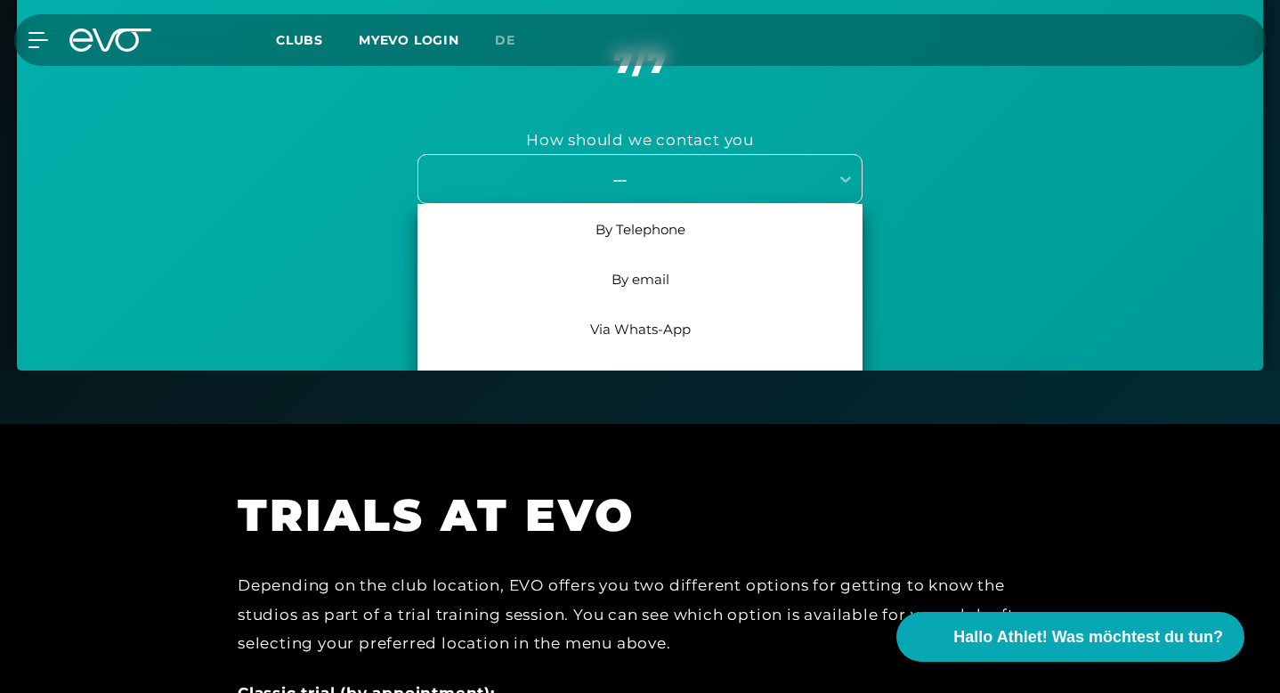
click at [691, 190] on div "---" at bounding box center [623, 179] width 410 height 24
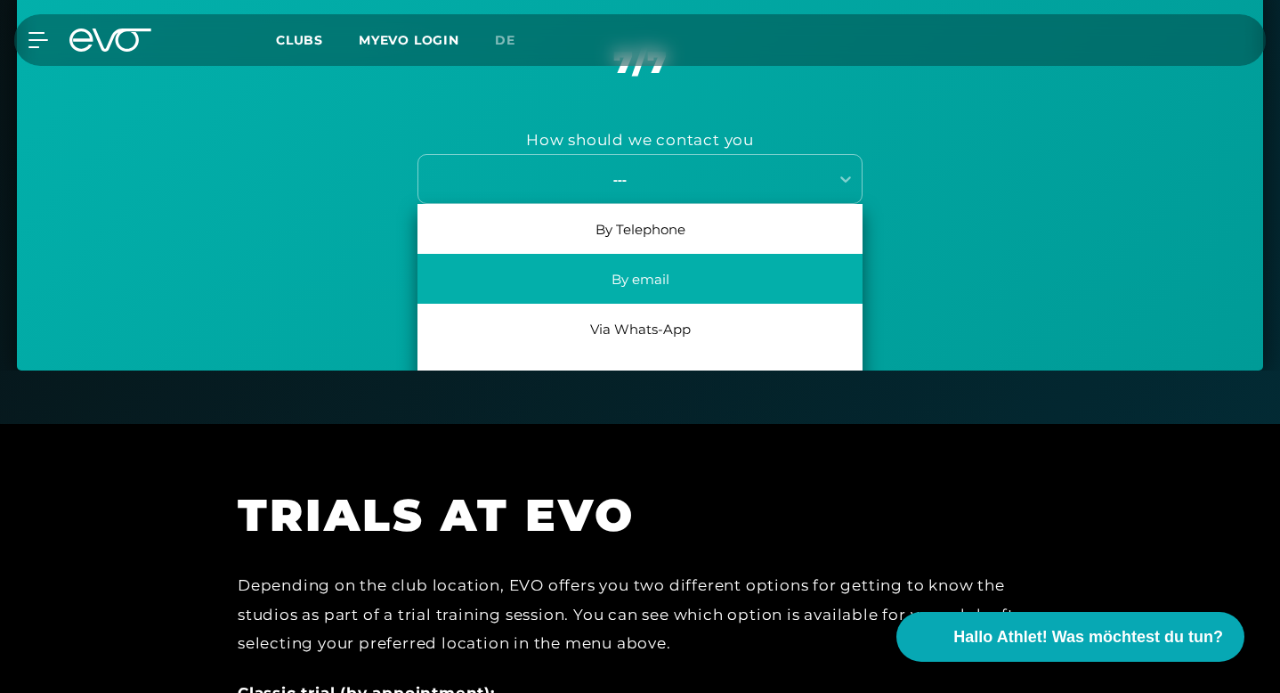
click at [632, 280] on div "By email" at bounding box center [639, 279] width 445 height 50
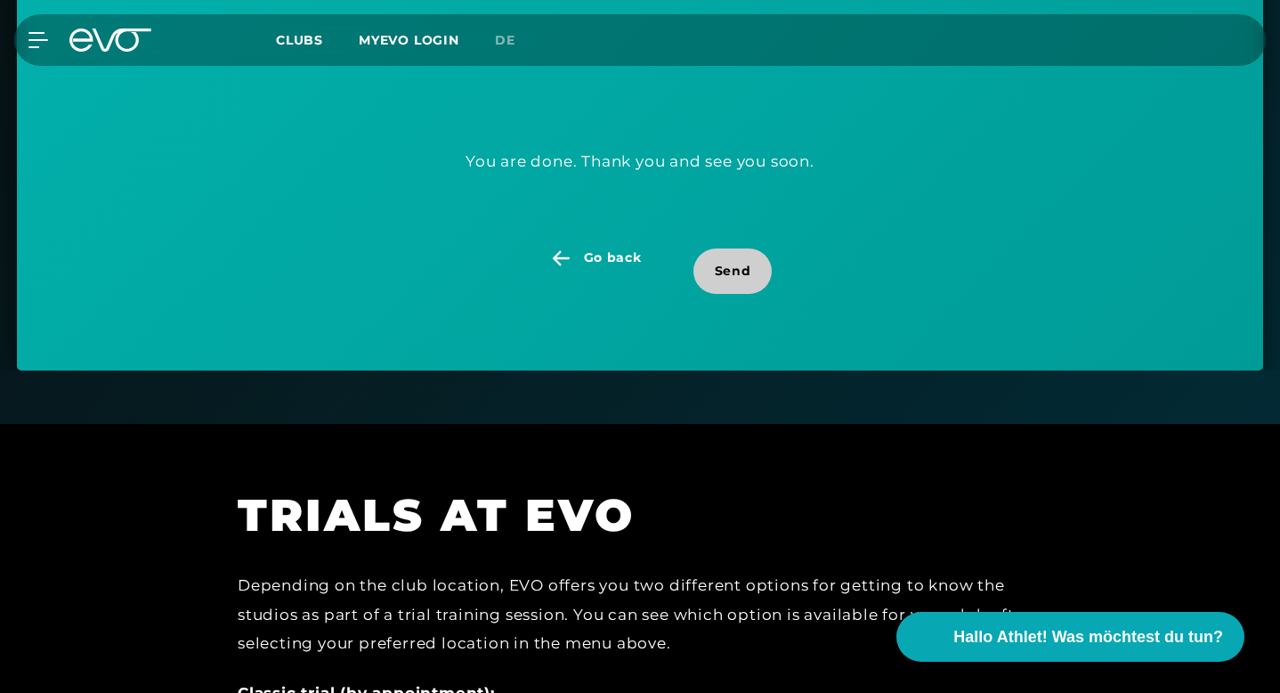
click at [728, 271] on span "Send" at bounding box center [733, 271] width 36 height 19
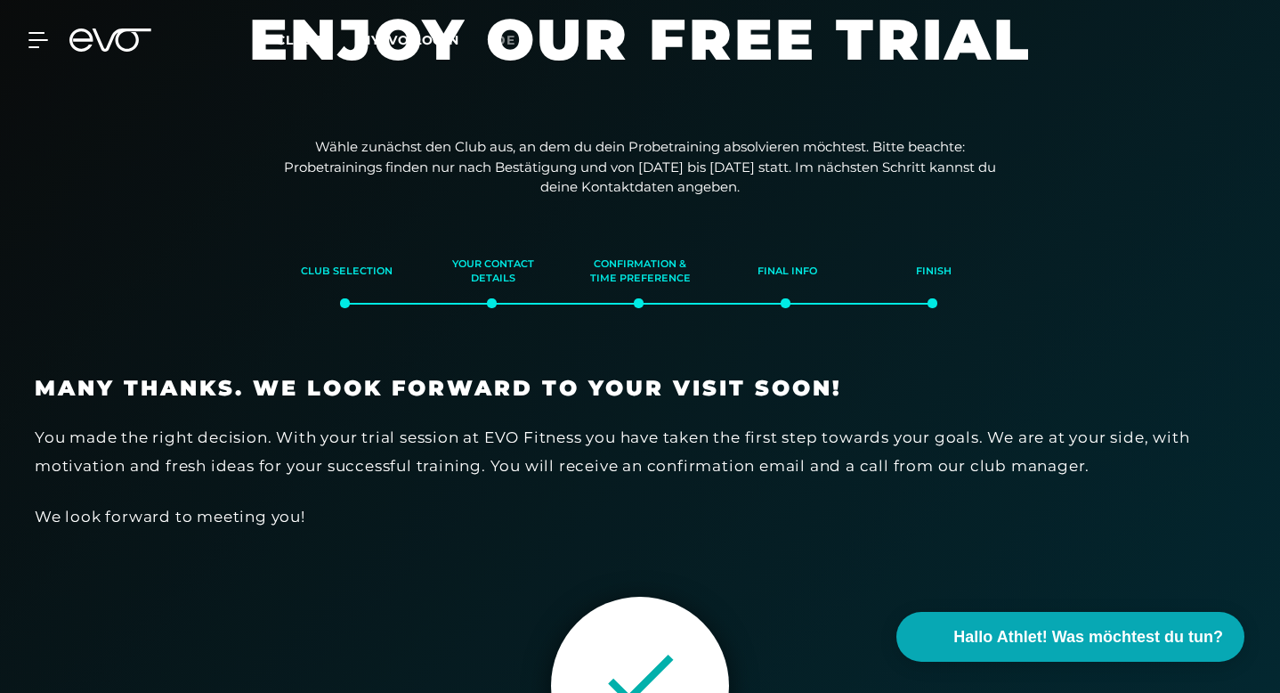
scroll to position [0, 0]
